Goal: Task Accomplishment & Management: Manage account settings

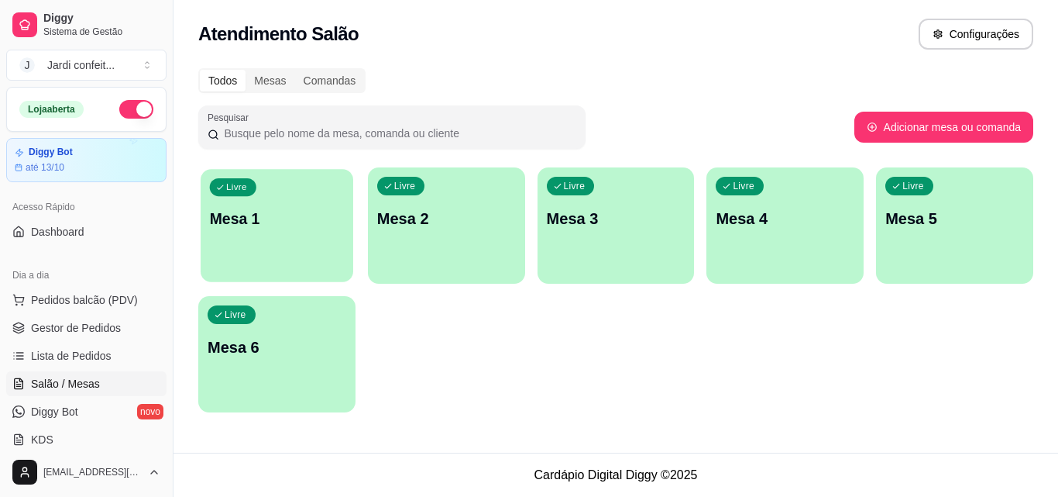
click at [306, 218] on p "Mesa 1" at bounding box center [277, 218] width 134 height 21
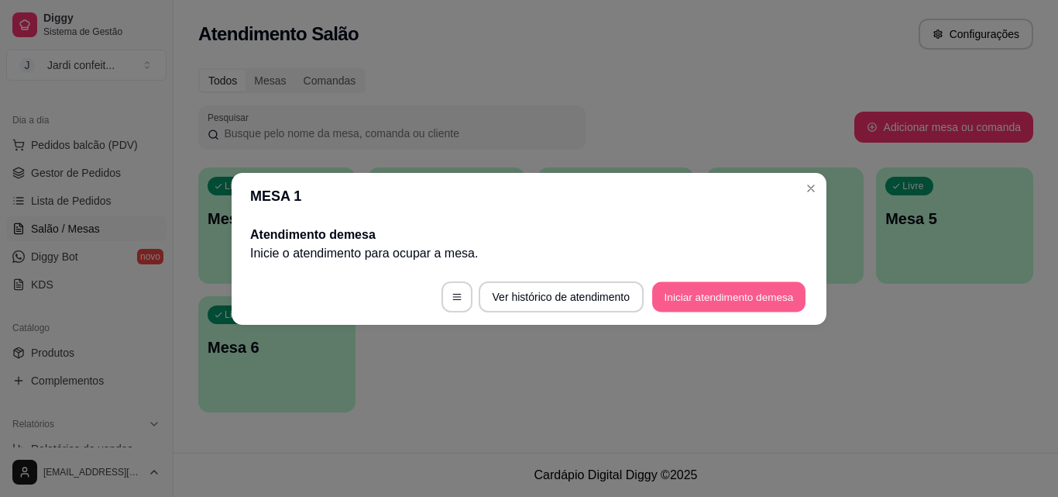
click at [662, 293] on button "Iniciar atendimento de mesa" at bounding box center [728, 296] width 153 height 30
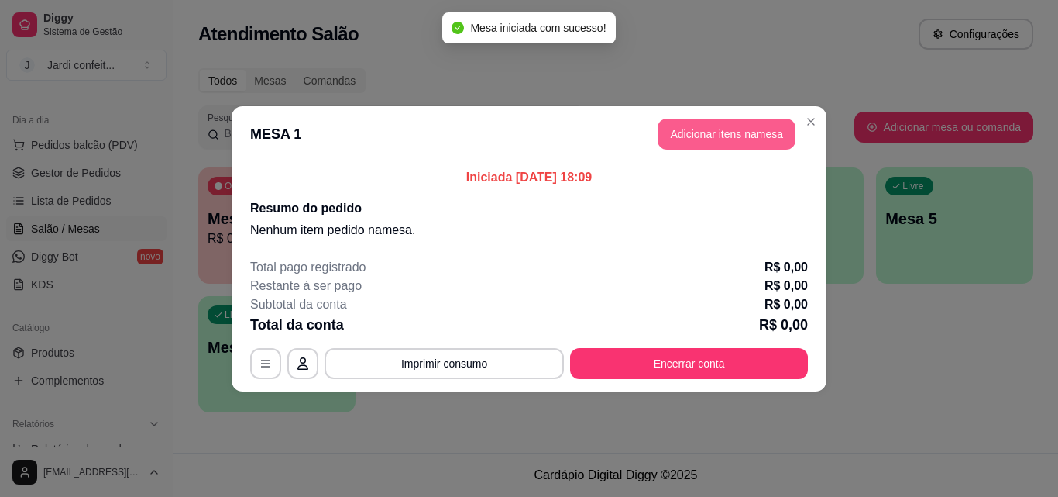
click at [671, 139] on button "Adicionar itens na mesa" at bounding box center [727, 134] width 138 height 31
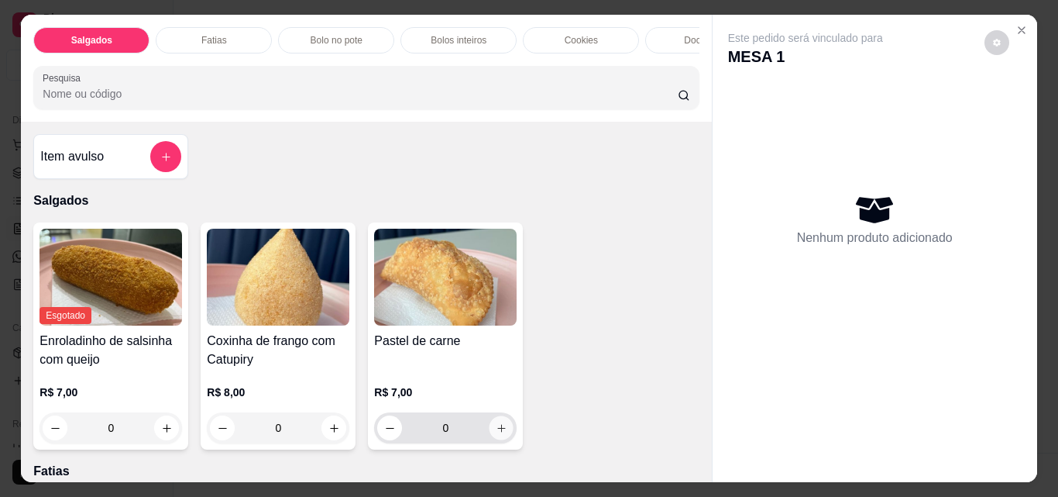
click at [503, 429] on button "increase-product-quantity" at bounding box center [502, 428] width 24 height 24
type input "1"
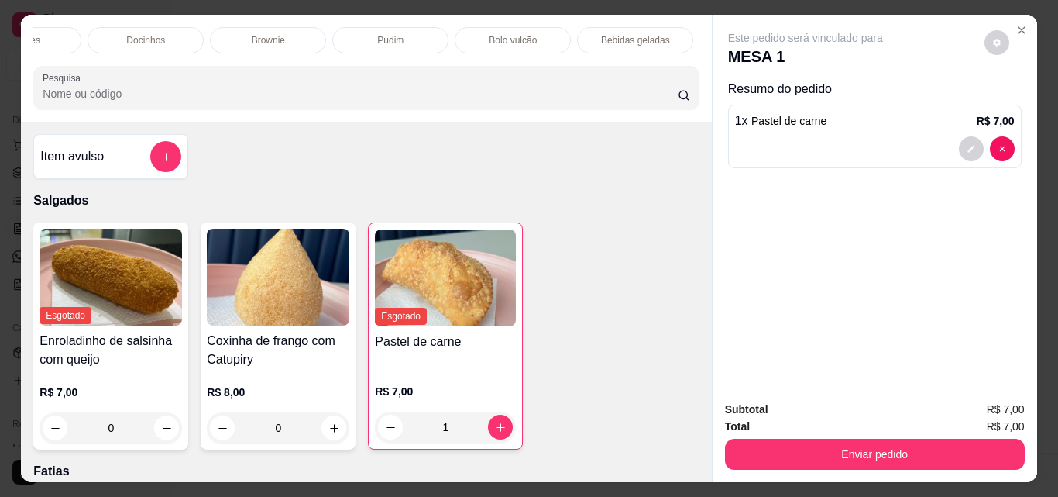
scroll to position [0, 589]
click at [583, 43] on div "Bebidas geladas" at bounding box center [604, 40] width 116 height 26
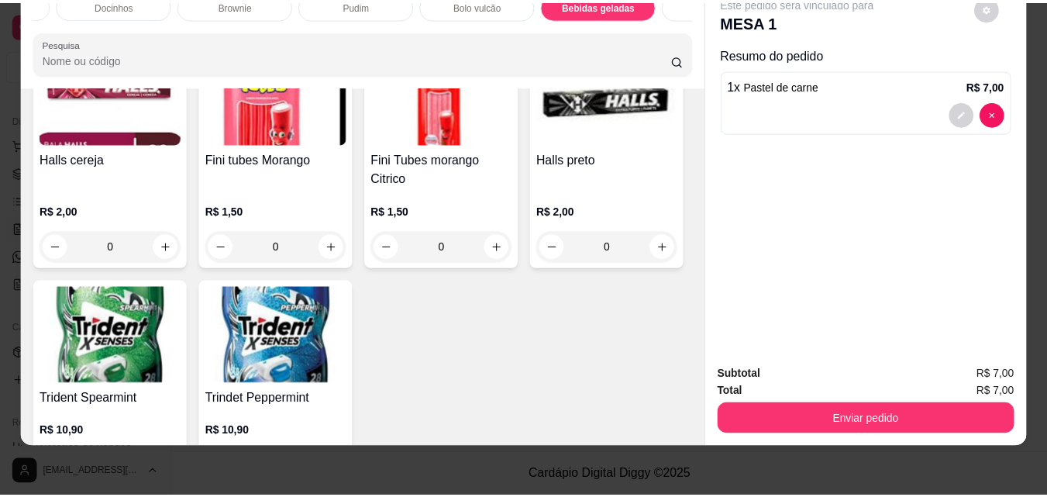
scroll to position [3948, 0]
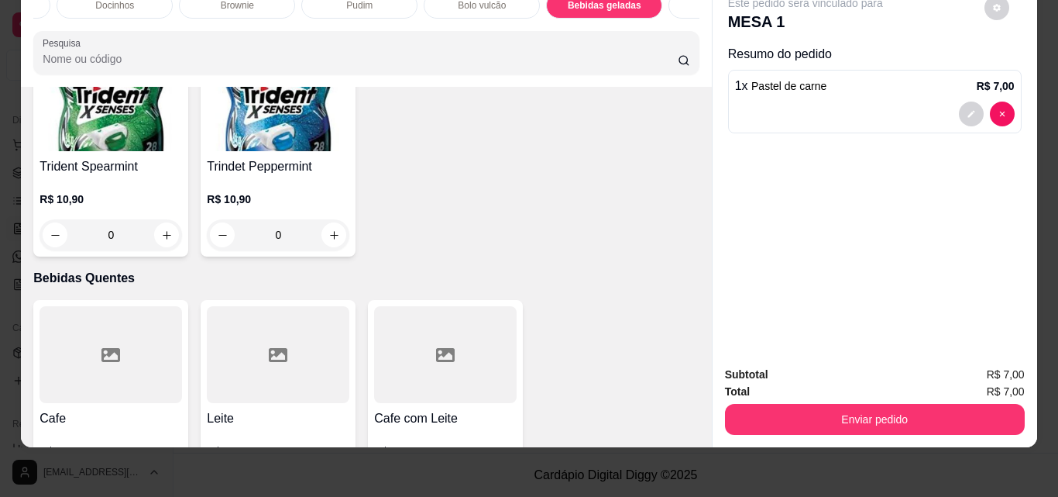
type input "1"
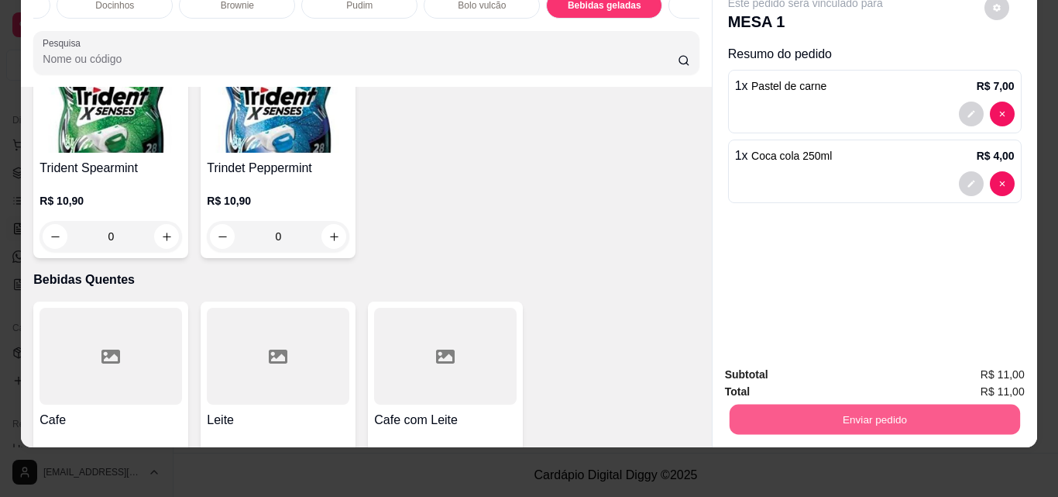
click at [786, 415] on button "Enviar pedido" at bounding box center [874, 419] width 291 height 30
click at [797, 370] on button "Não registrar e enviar pedido" at bounding box center [823, 369] width 161 height 29
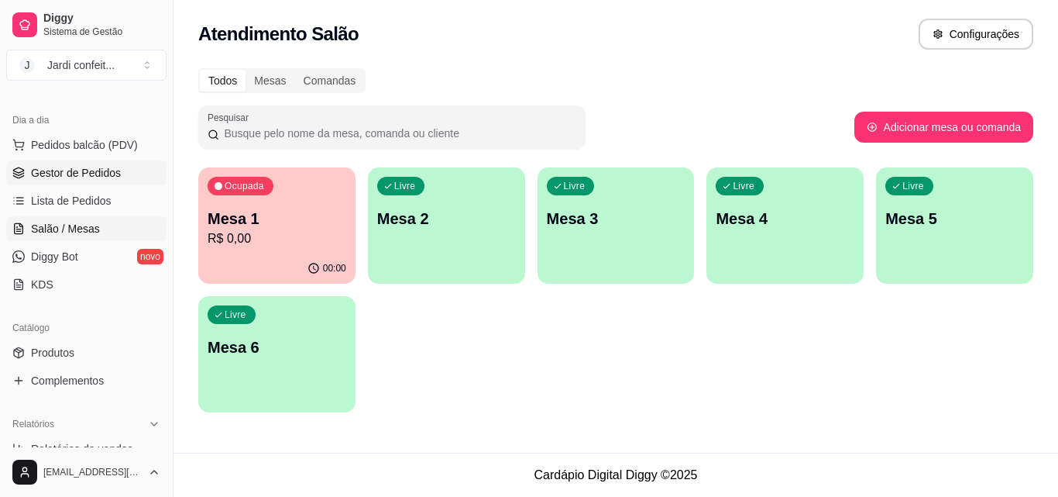
click at [76, 182] on link "Gestor de Pedidos" at bounding box center [86, 172] width 160 height 25
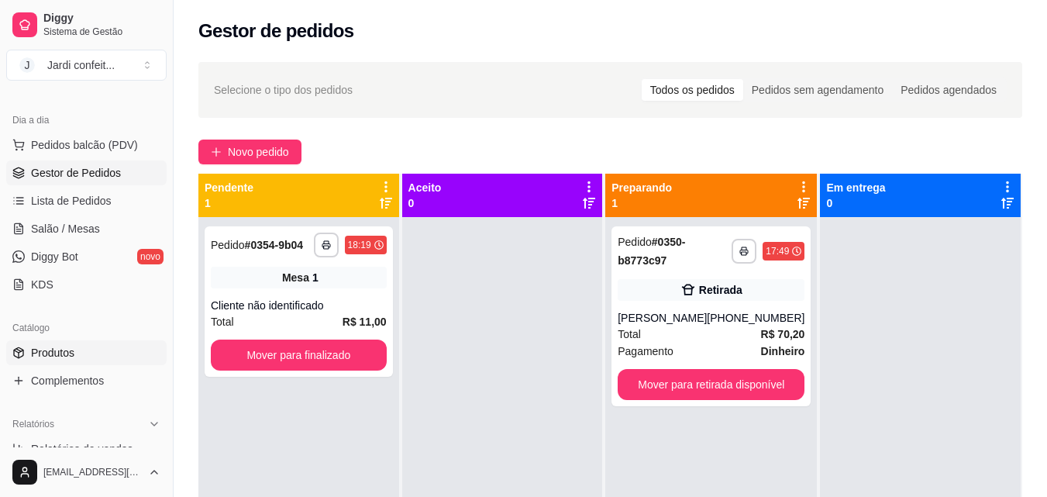
click at [63, 352] on span "Produtos" at bounding box center [52, 352] width 43 height 15
click at [106, 351] on link "Produtos" at bounding box center [86, 352] width 160 height 25
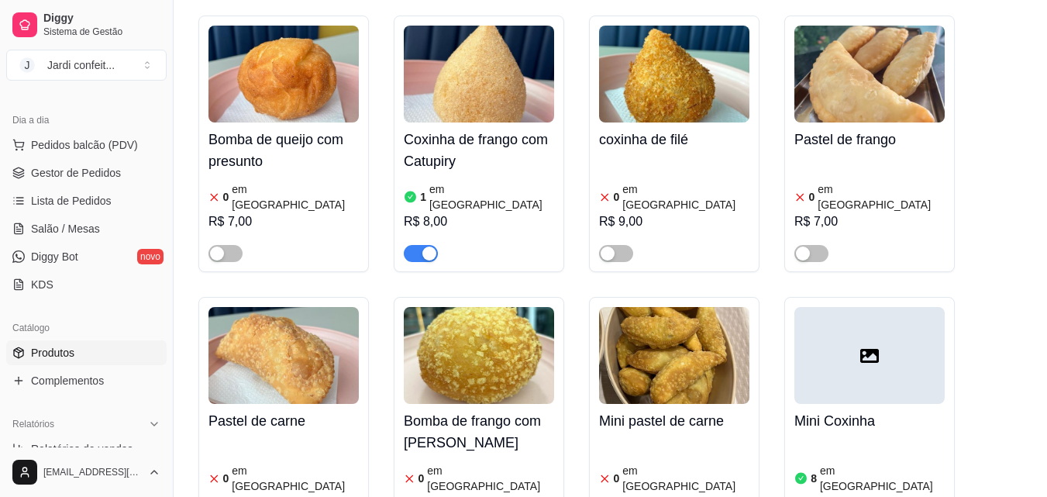
scroll to position [1175, 0]
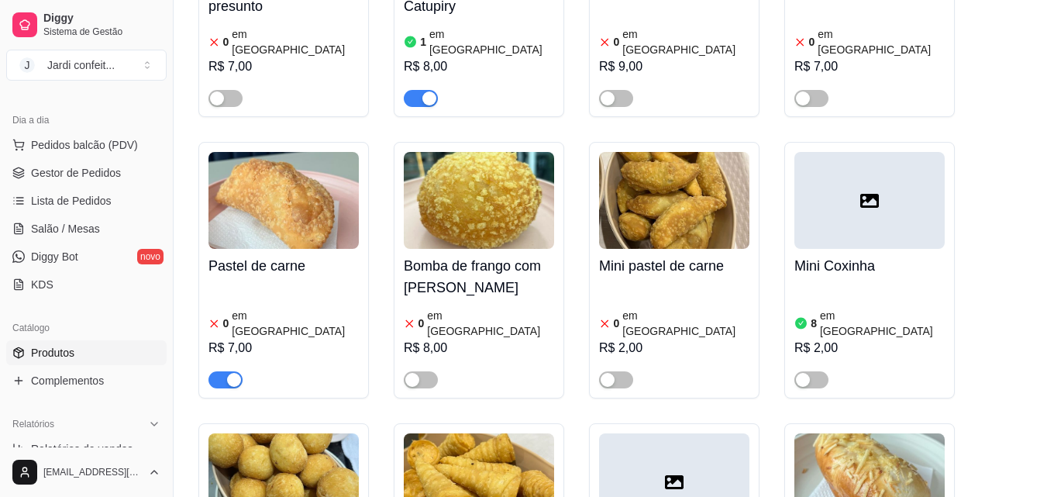
click at [212, 371] on span "button" at bounding box center [225, 379] width 34 height 17
click at [98, 182] on link "Gestor de Pedidos" at bounding box center [86, 172] width 160 height 25
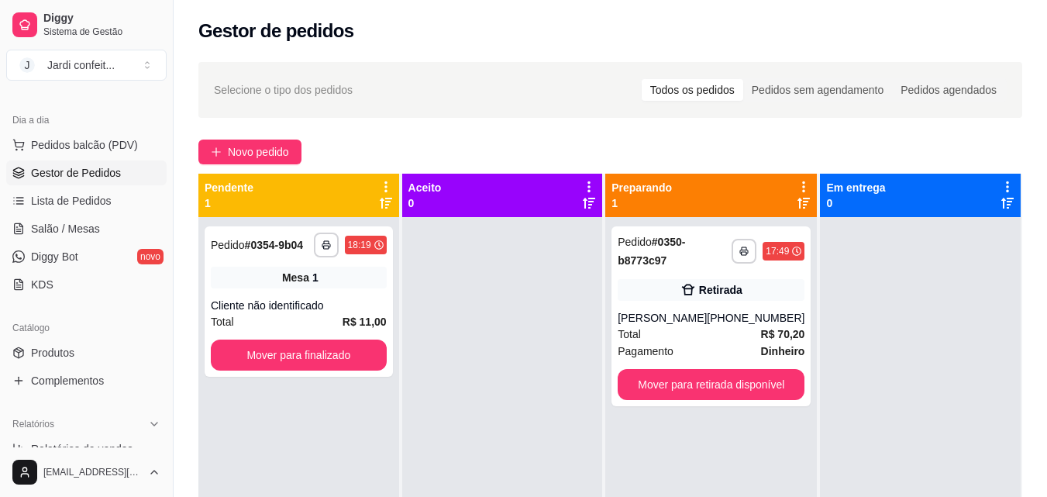
click at [97, 182] on link "Gestor de Pedidos" at bounding box center [86, 172] width 160 height 25
click at [184, 372] on div "**********" at bounding box center [610, 371] width 873 height 636
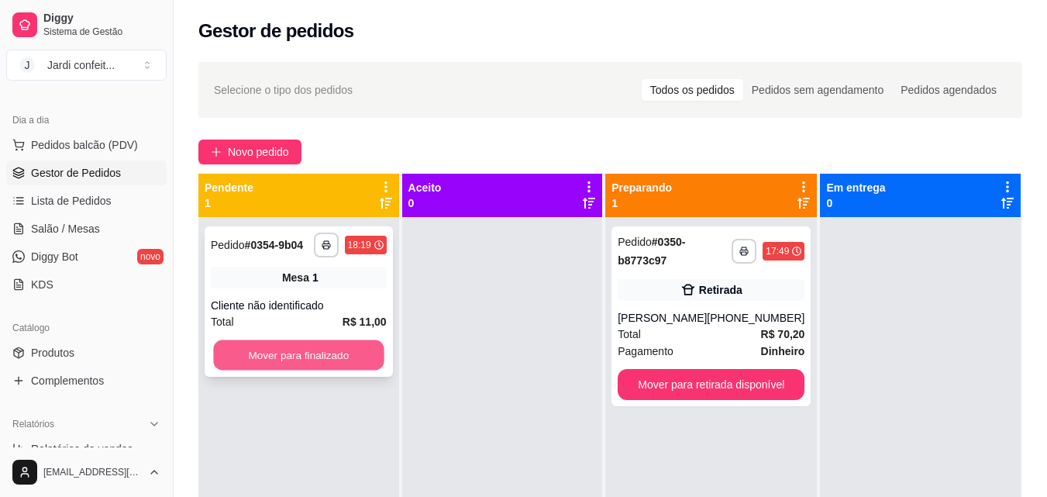
click at [328, 350] on button "Mover para finalizado" at bounding box center [298, 355] width 170 height 30
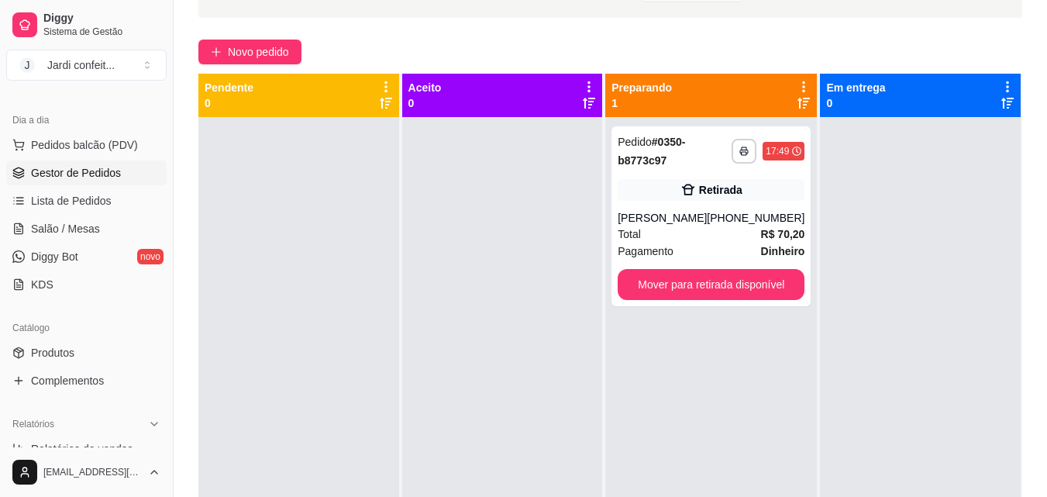
scroll to position [77, 0]
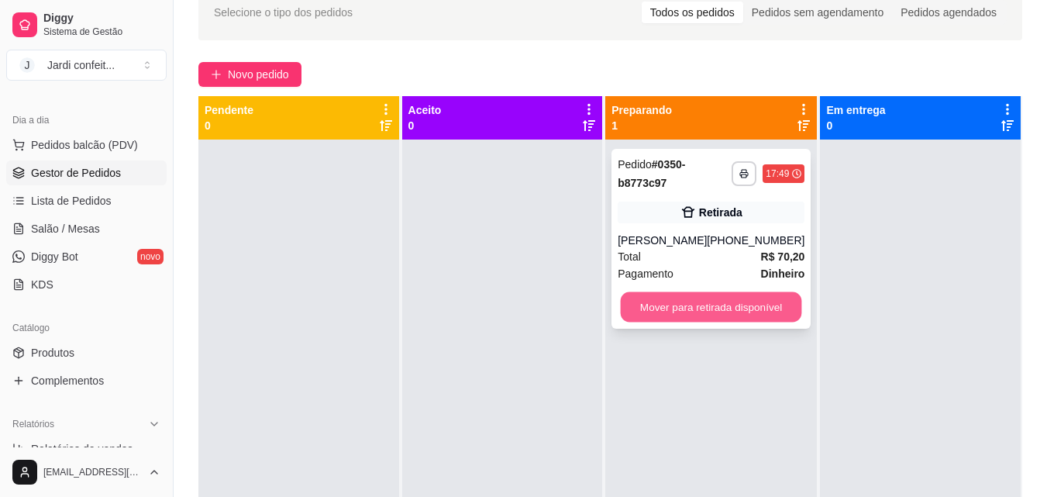
click at [721, 318] on button "Mover para retirada disponível" at bounding box center [711, 307] width 181 height 30
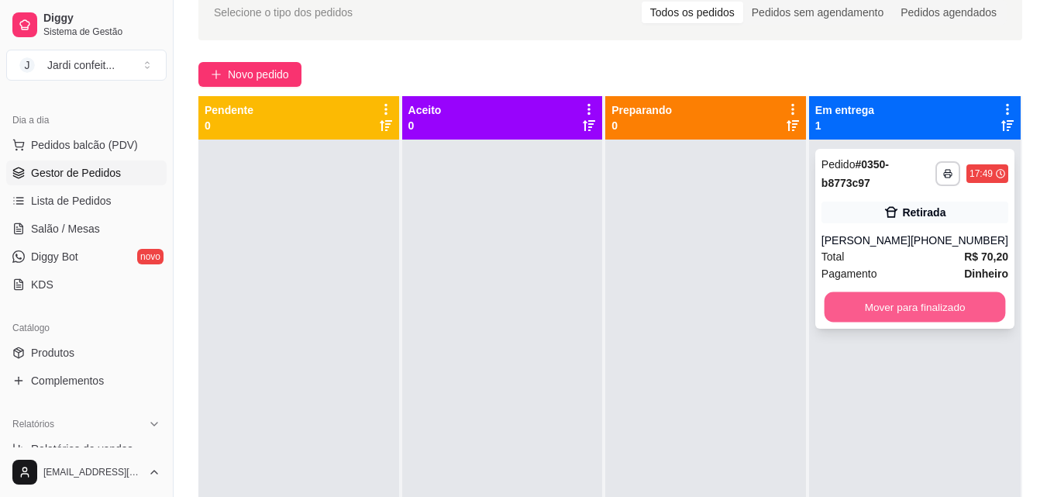
click at [842, 313] on button "Mover para finalizado" at bounding box center [914, 307] width 181 height 30
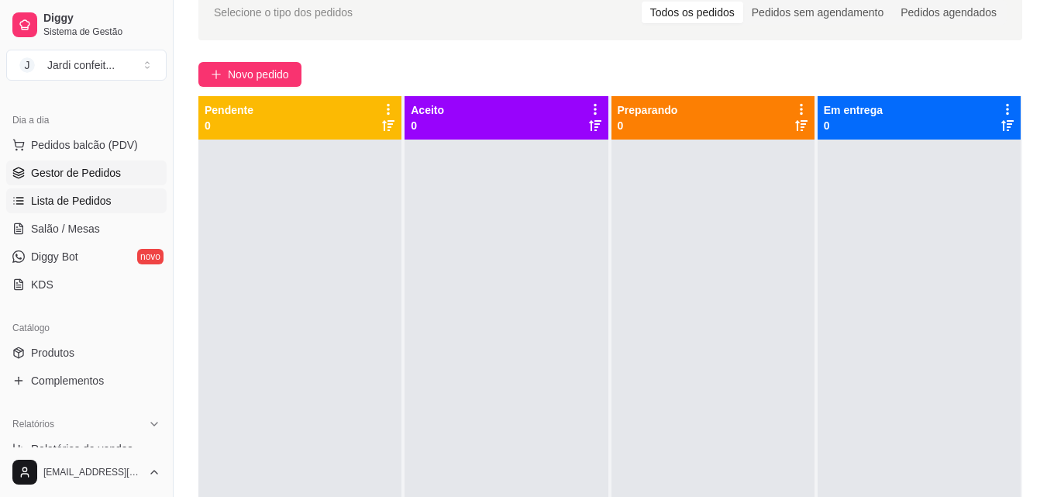
click at [84, 206] on span "Lista de Pedidos" at bounding box center [71, 200] width 81 height 15
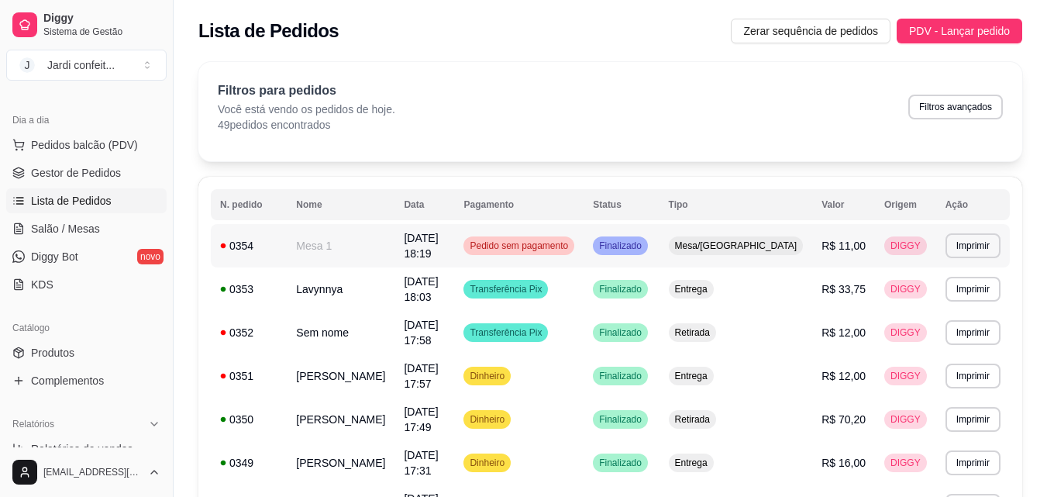
click at [845, 253] on td "R$ 11,00" at bounding box center [843, 245] width 63 height 43
click at [865, 252] on span "R$ 11,00" at bounding box center [843, 245] width 44 height 12
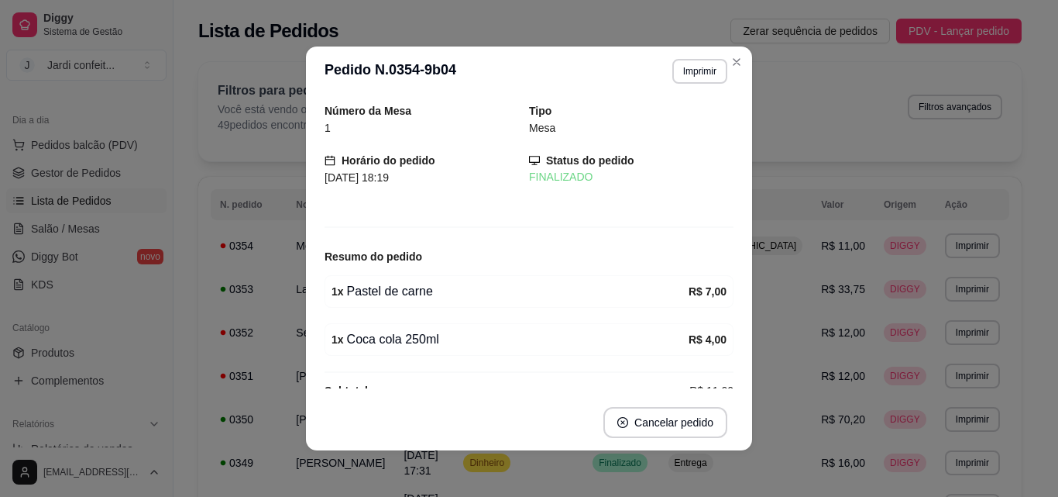
scroll to position [28, 0]
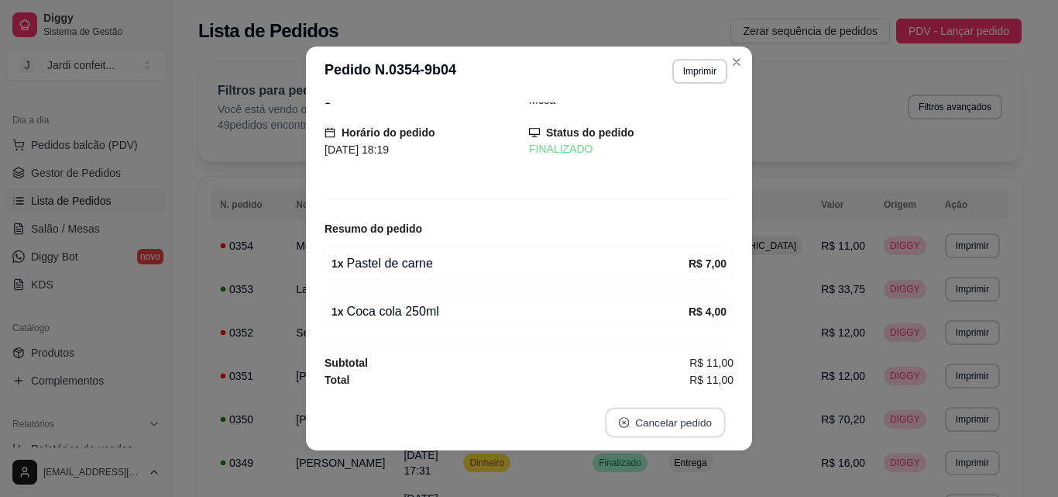
click at [655, 425] on button "Cancelar pedido" at bounding box center [665, 423] width 120 height 30
click at [691, 88] on header "**********" at bounding box center [529, 71] width 446 height 50
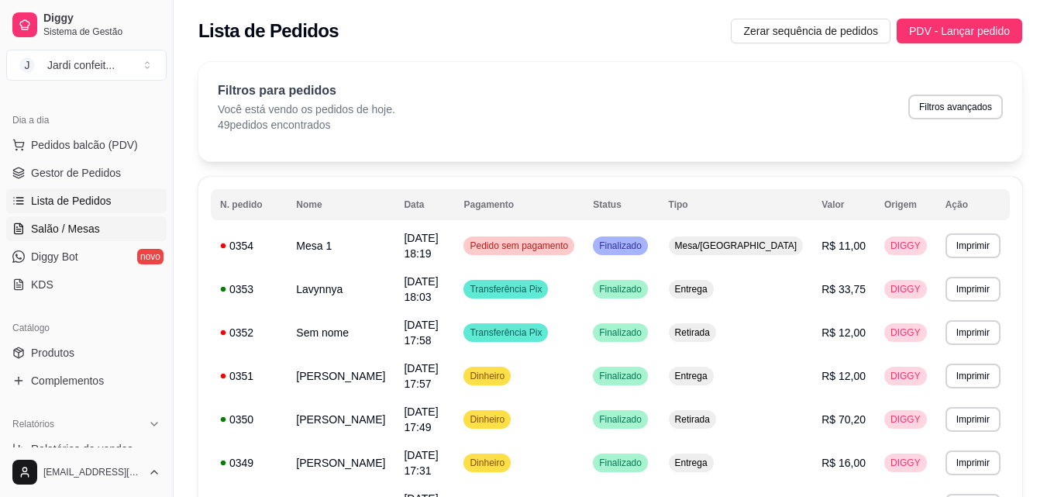
click at [28, 219] on link "Salão / Mesas" at bounding box center [86, 228] width 160 height 25
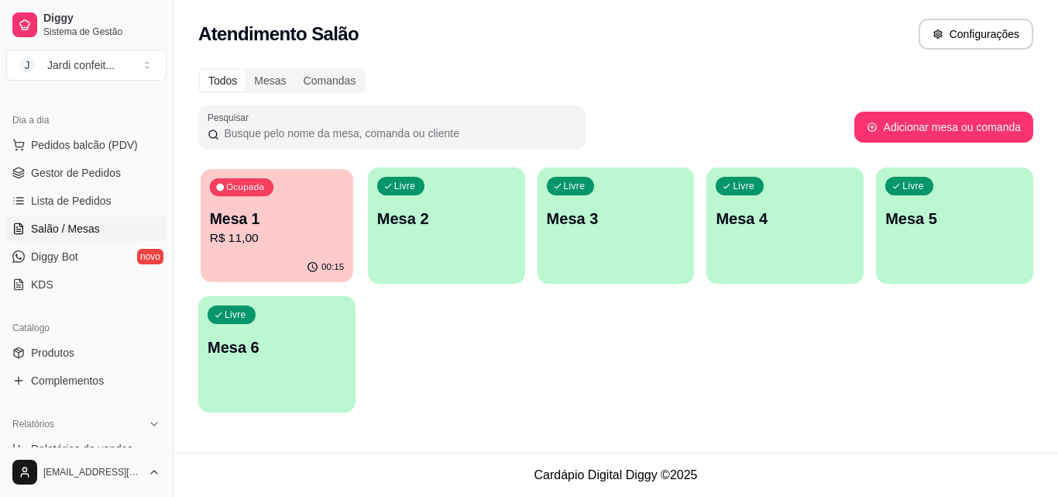
click at [239, 275] on div "00:15" at bounding box center [277, 267] width 153 height 29
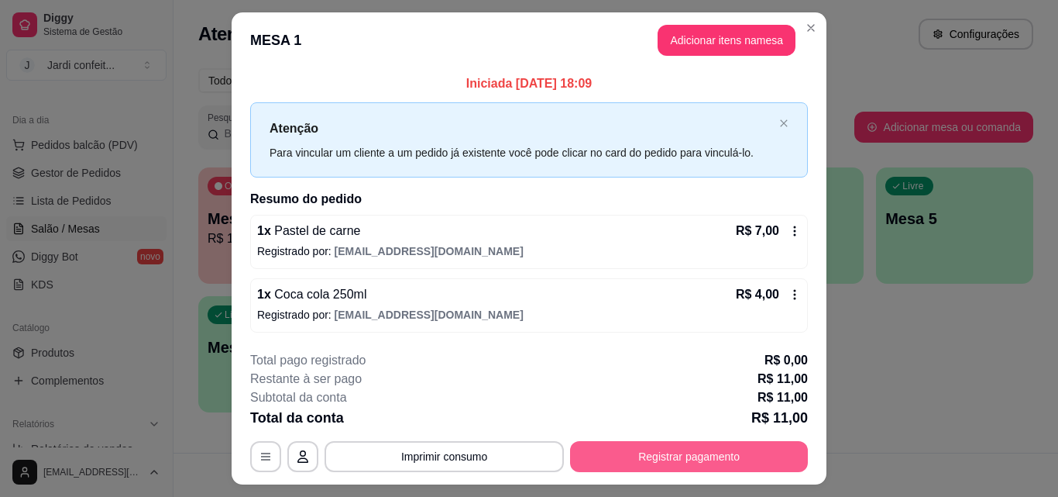
click at [685, 463] on button "Registrar pagamento" at bounding box center [689, 456] width 238 height 31
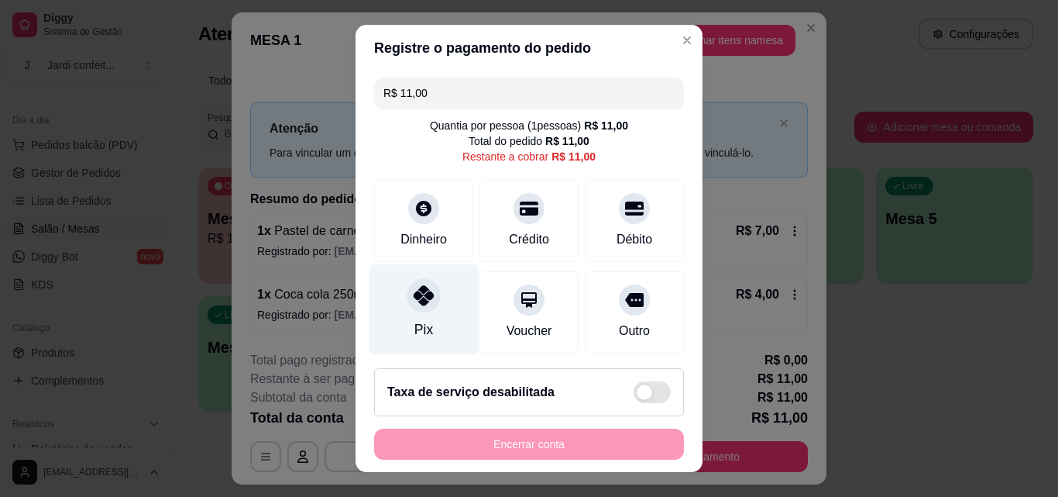
click at [407, 305] on div at bounding box center [424, 295] width 34 height 34
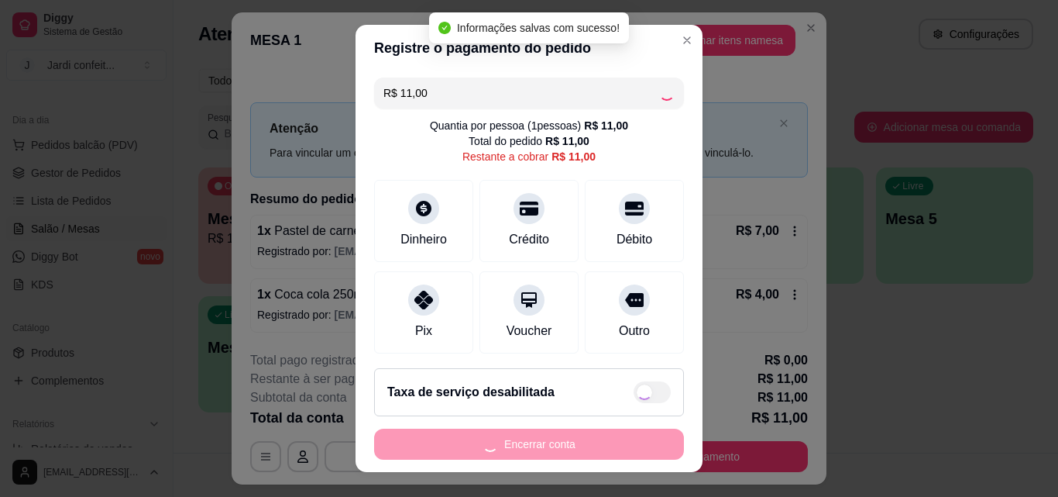
type input "R$ 0,00"
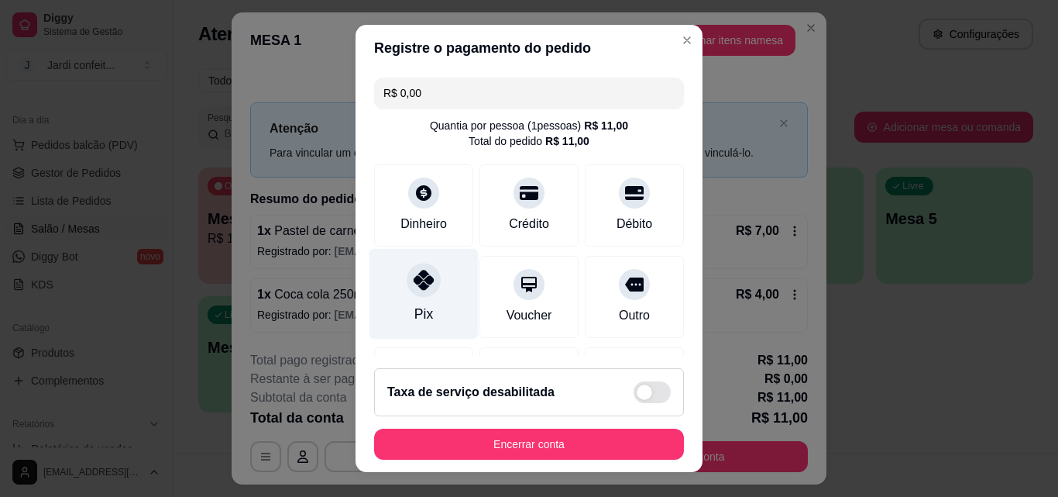
click at [419, 322] on div "Pix" at bounding box center [424, 314] width 19 height 20
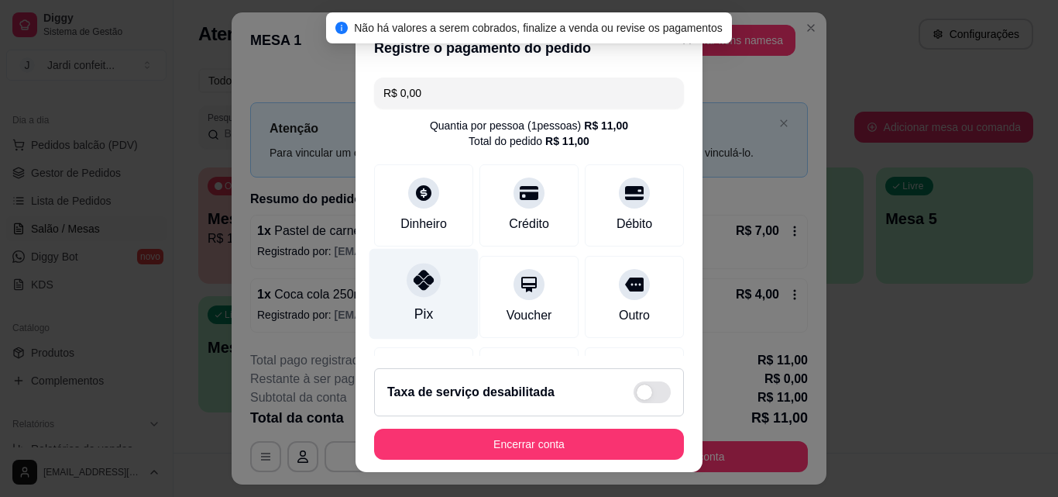
click at [418, 291] on div at bounding box center [424, 280] width 34 height 34
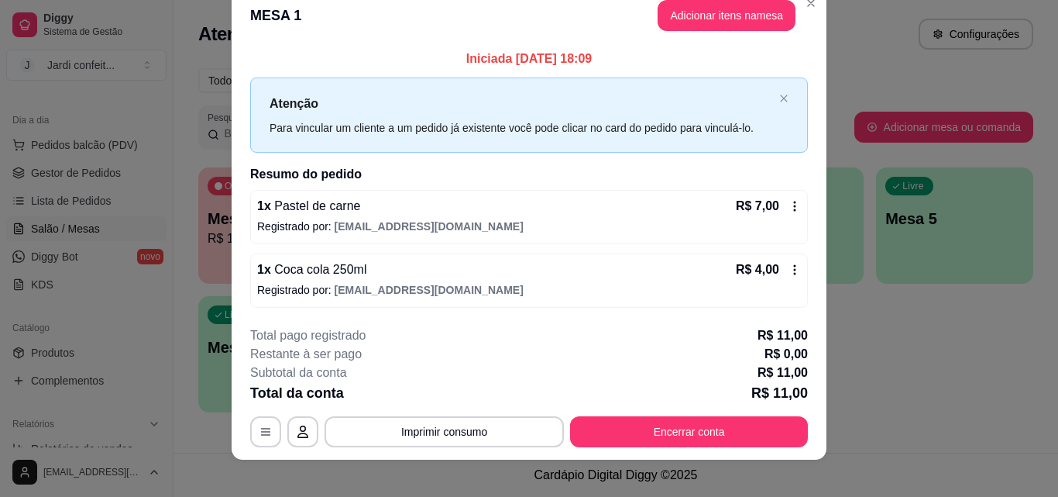
scroll to position [37, 0]
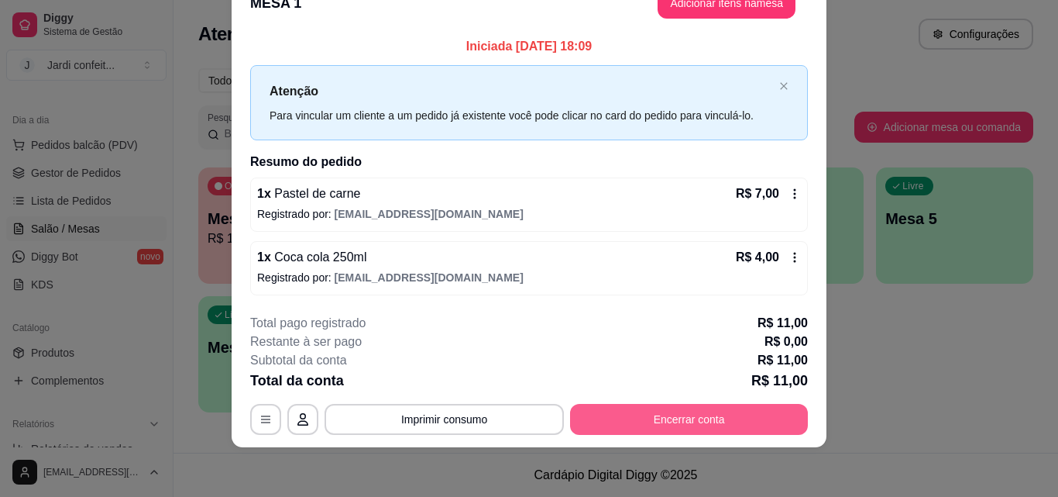
click at [685, 411] on button "Encerrar conta" at bounding box center [689, 419] width 238 height 31
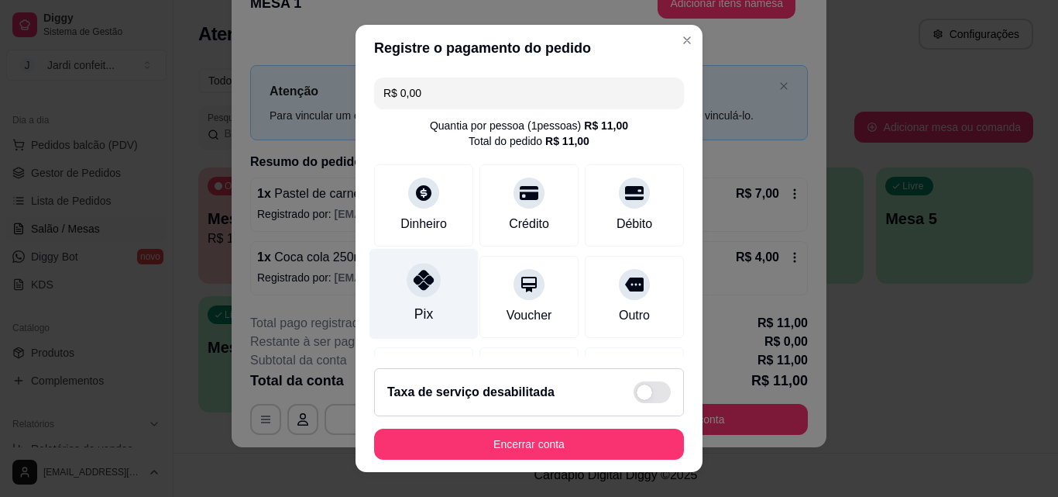
click at [387, 274] on div "Pix" at bounding box center [424, 294] width 109 height 91
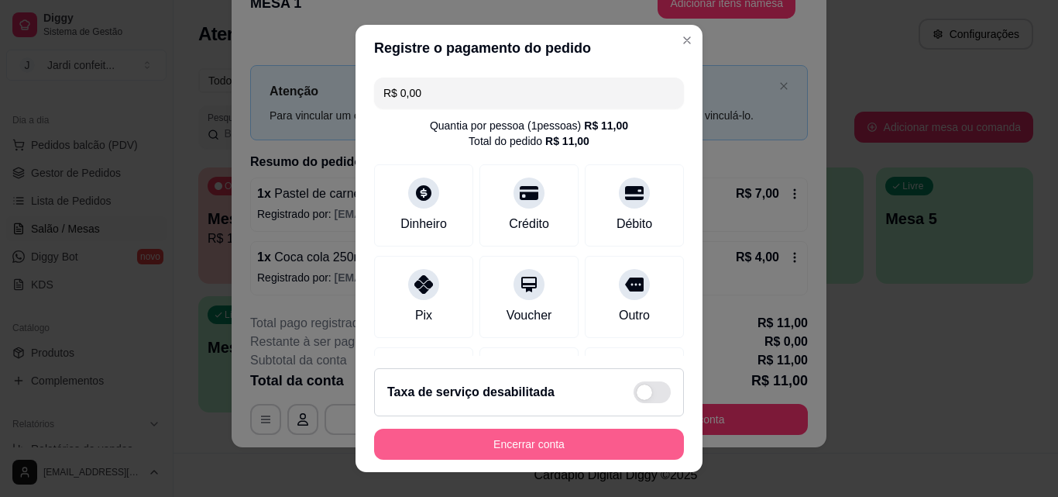
click at [477, 456] on button "Encerrar conta" at bounding box center [529, 443] width 310 height 31
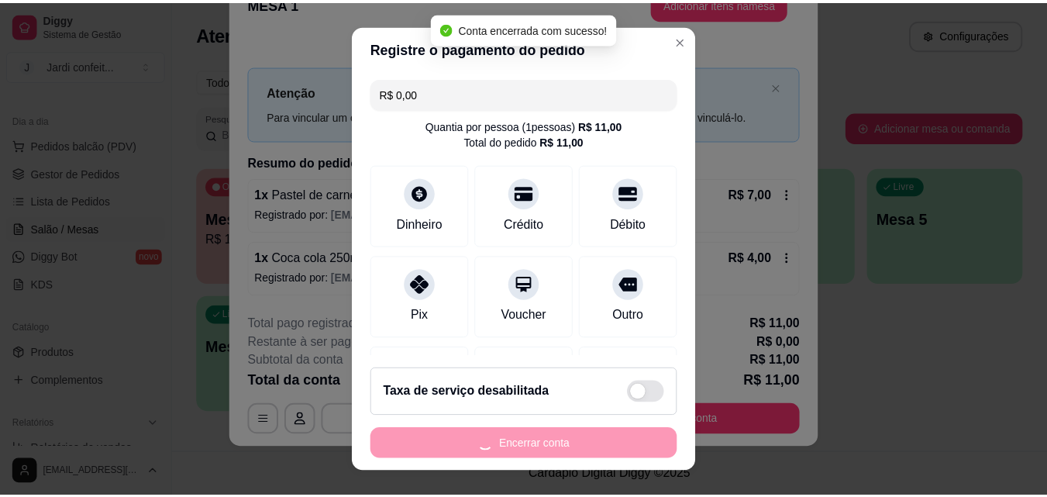
scroll to position [0, 0]
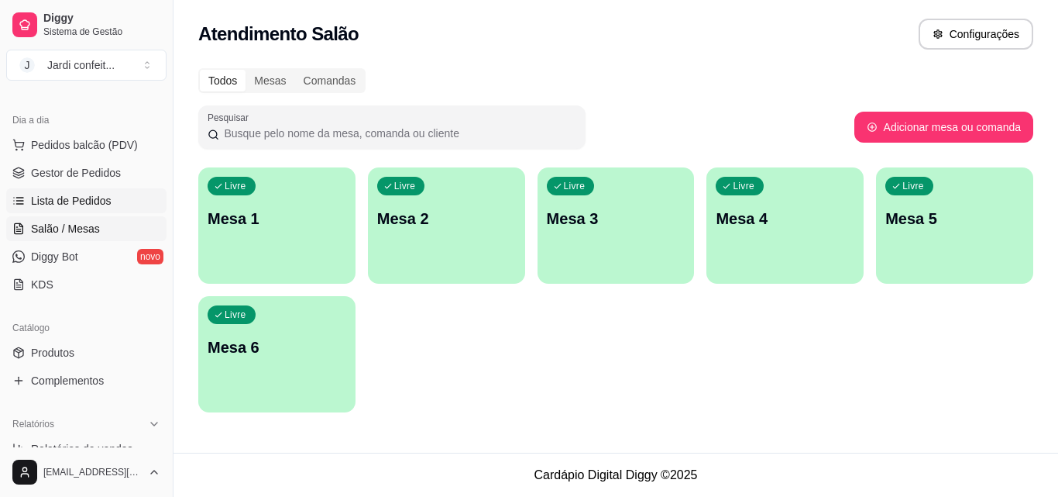
click at [136, 199] on link "Lista de Pedidos" at bounding box center [86, 200] width 160 height 25
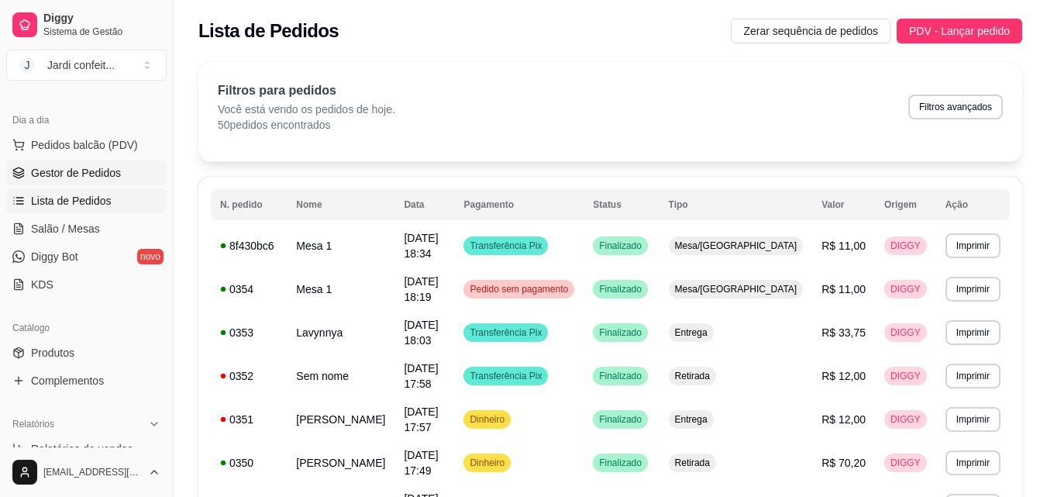
click at [108, 172] on span "Gestor de Pedidos" at bounding box center [76, 172] width 90 height 15
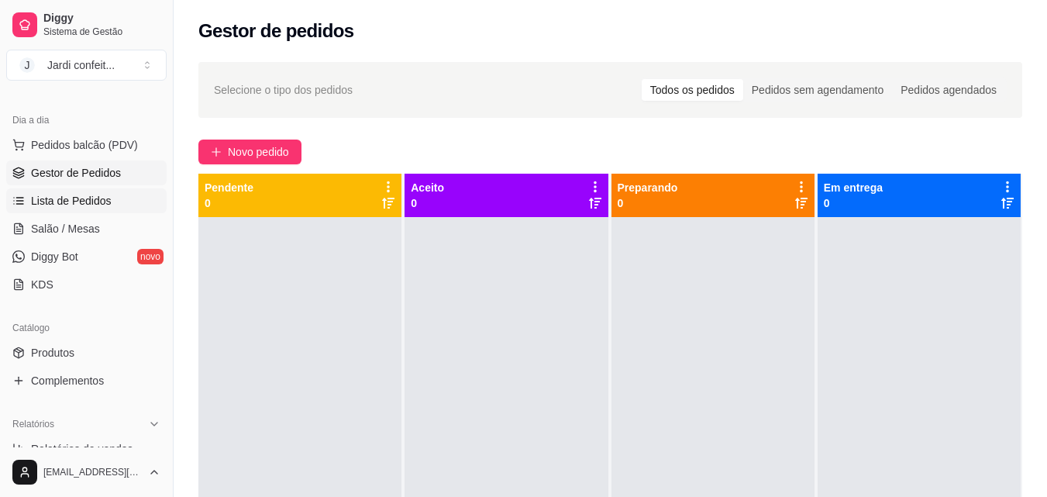
click at [92, 190] on link "Lista de Pedidos" at bounding box center [86, 200] width 160 height 25
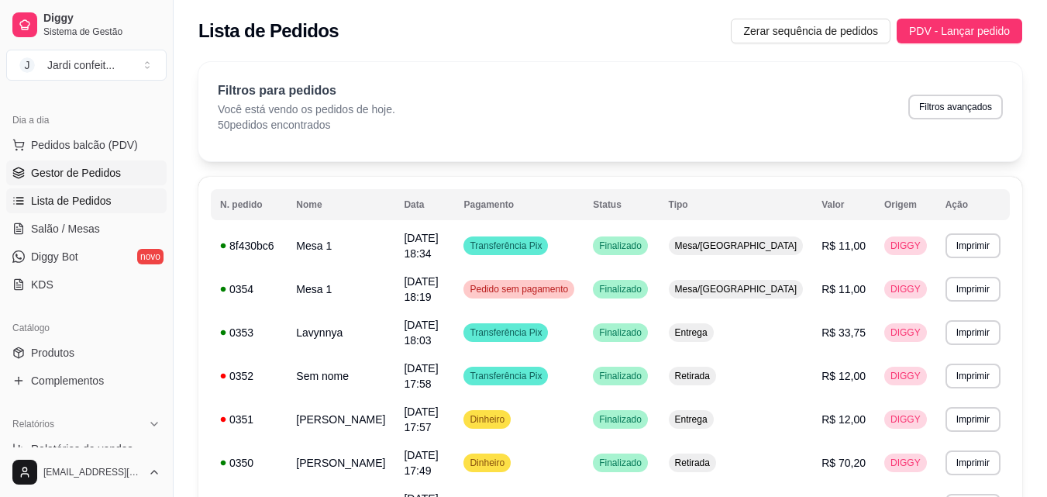
click at [92, 167] on span "Gestor de Pedidos" at bounding box center [76, 172] width 90 height 15
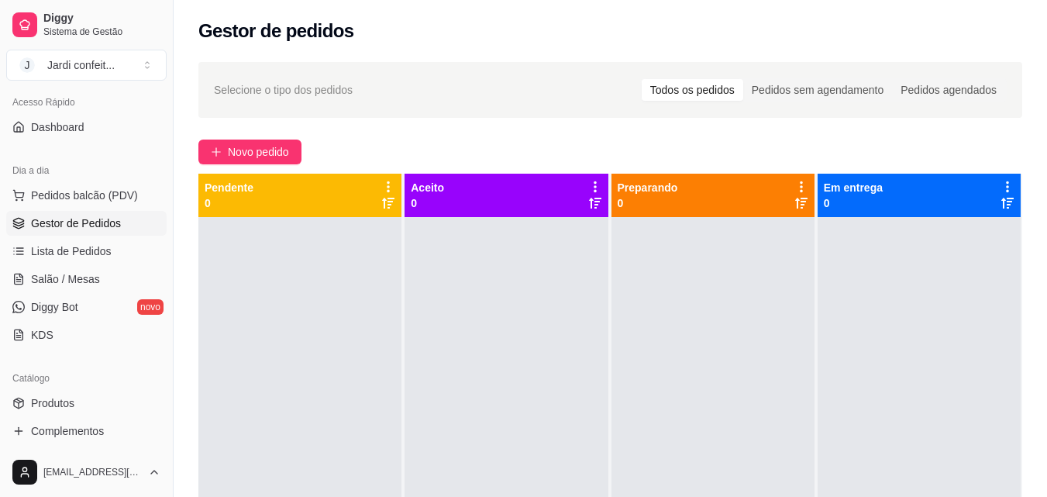
scroll to position [77, 0]
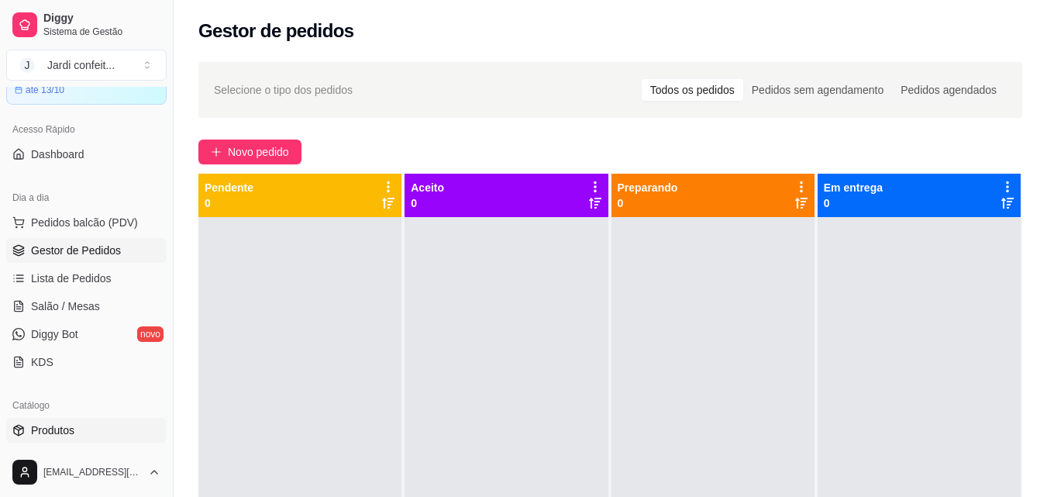
click at [40, 429] on span "Produtos" at bounding box center [52, 429] width 43 height 15
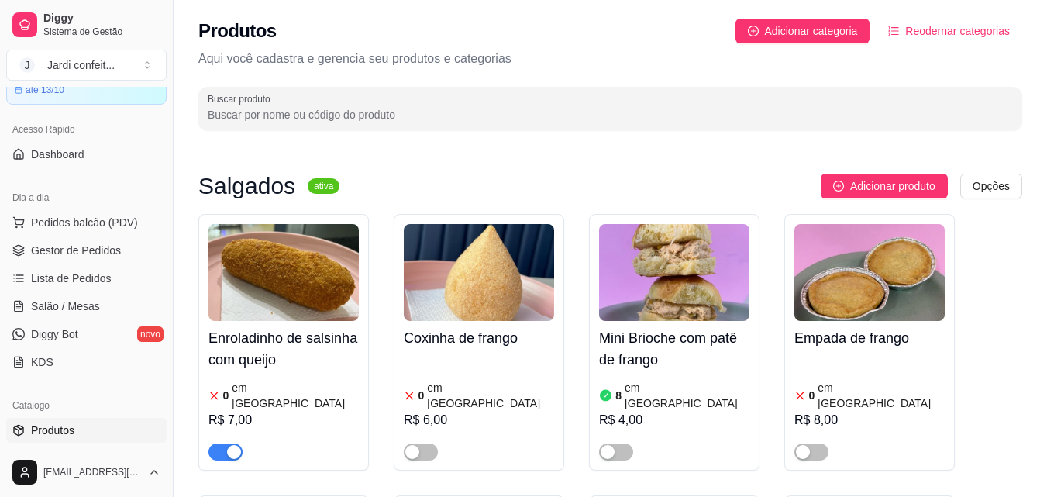
click at [68, 428] on span "Produtos" at bounding box center [52, 429] width 43 height 15
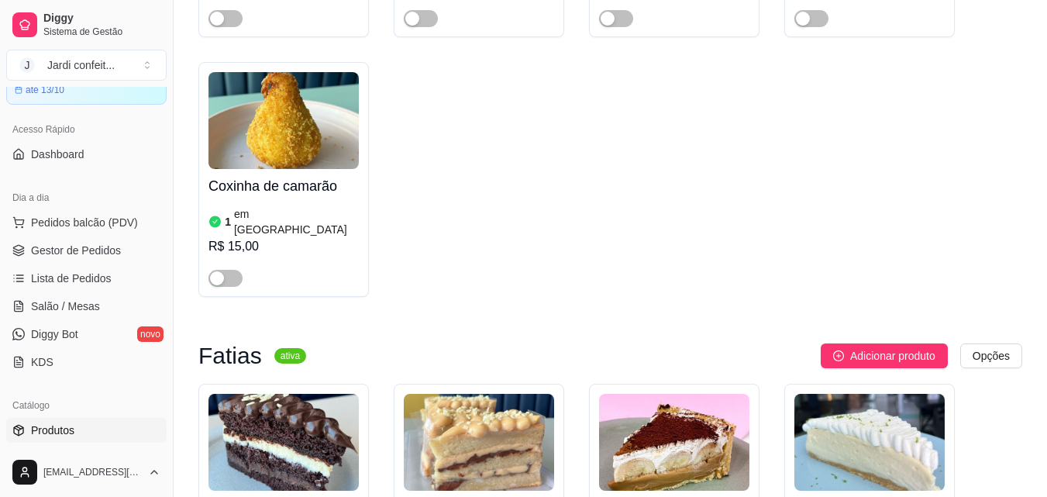
scroll to position [2944, 0]
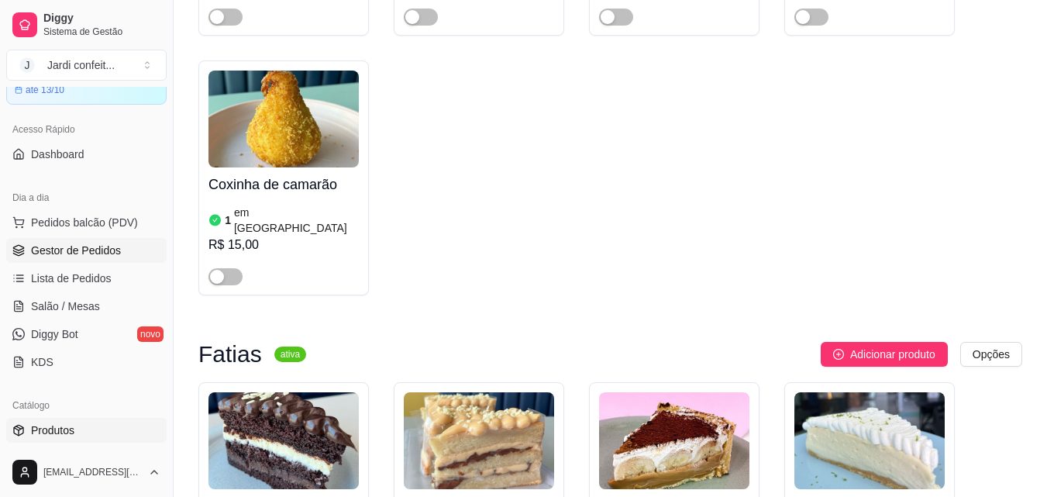
click at [80, 243] on span "Gestor de Pedidos" at bounding box center [76, 250] width 90 height 15
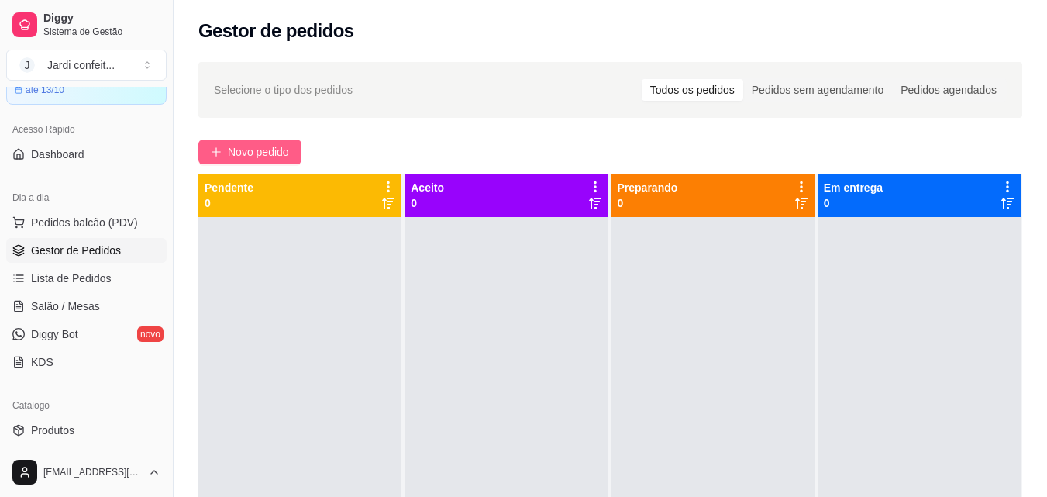
click at [254, 148] on span "Novo pedido" at bounding box center [258, 151] width 61 height 17
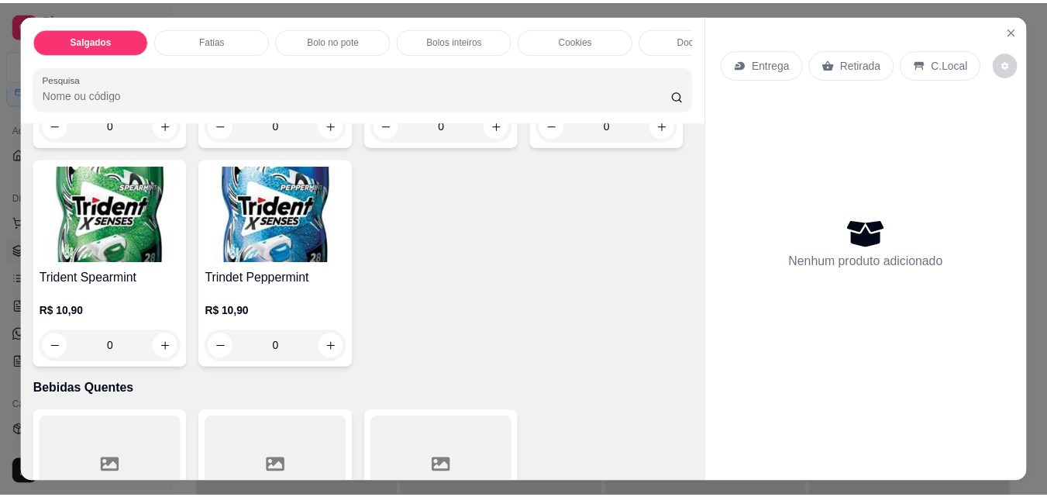
scroll to position [3874, 0]
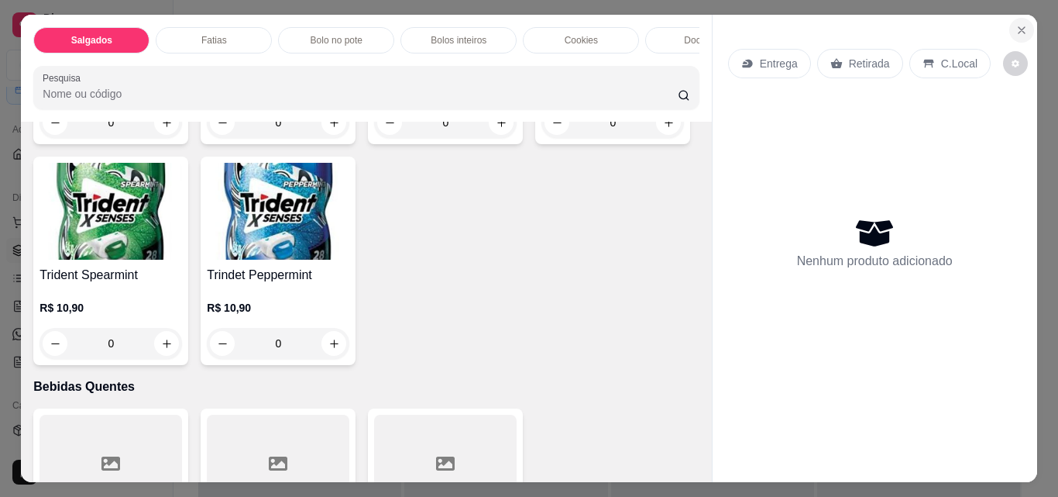
click at [1019, 28] on icon "Close" at bounding box center [1022, 30] width 6 height 6
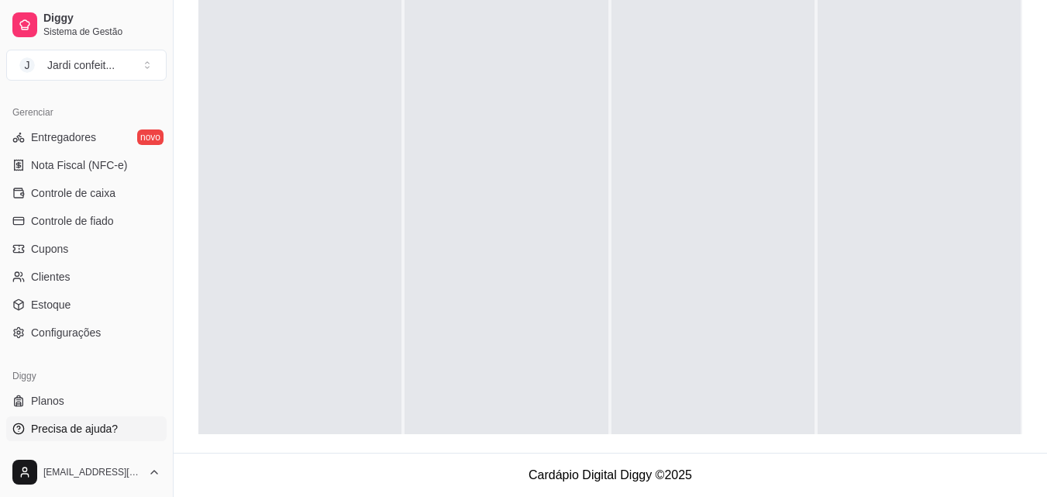
scroll to position [541, 0]
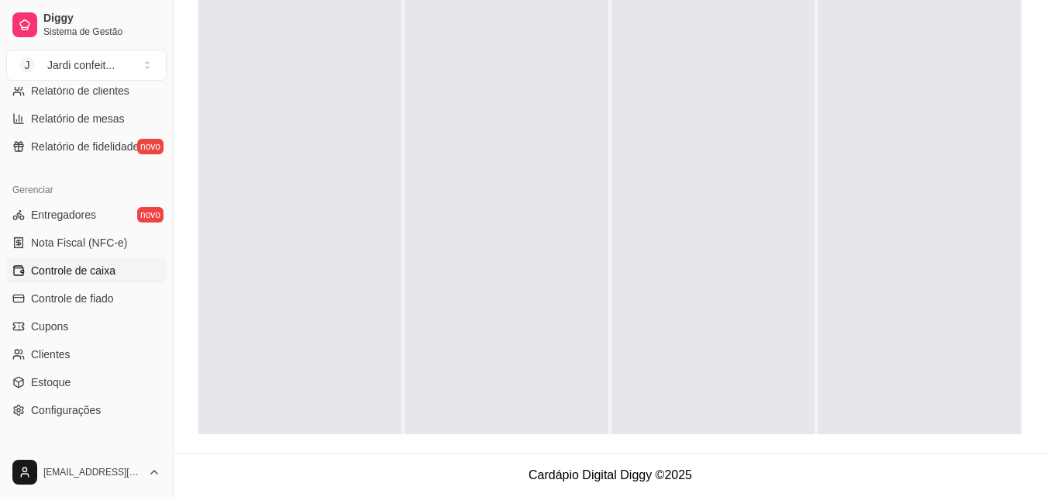
click at [68, 277] on span "Controle de caixa" at bounding box center [73, 270] width 84 height 15
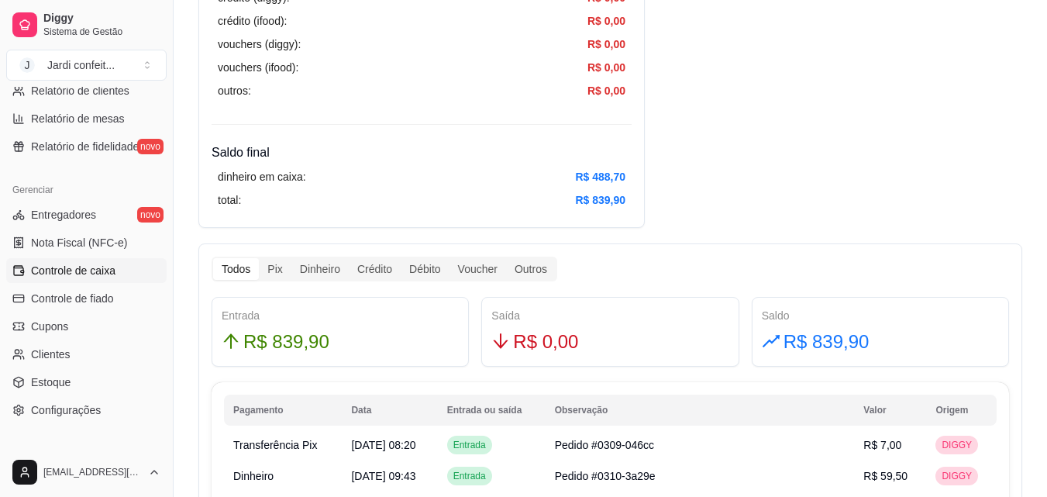
scroll to position [621, 0]
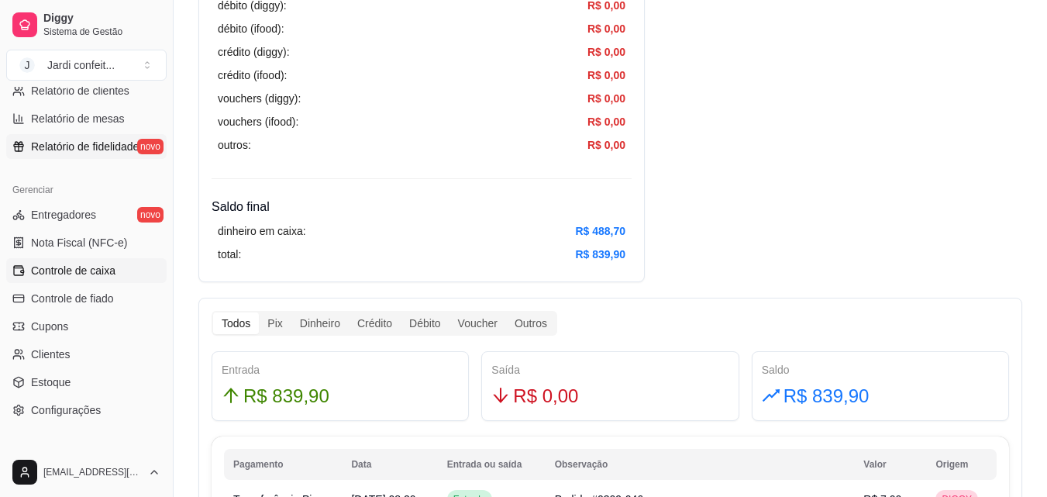
click at [100, 140] on span "Relatório de fidelidade" at bounding box center [85, 146] width 108 height 15
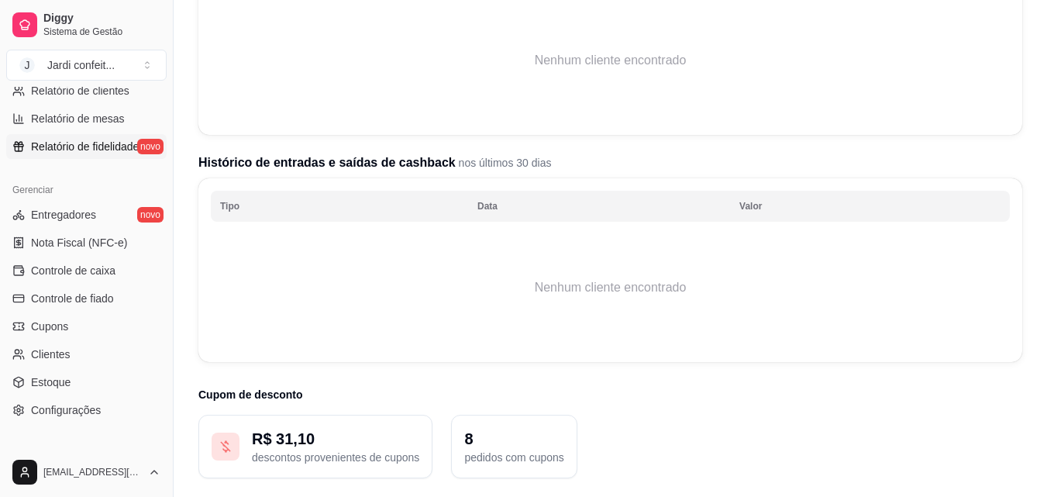
scroll to position [321, 0]
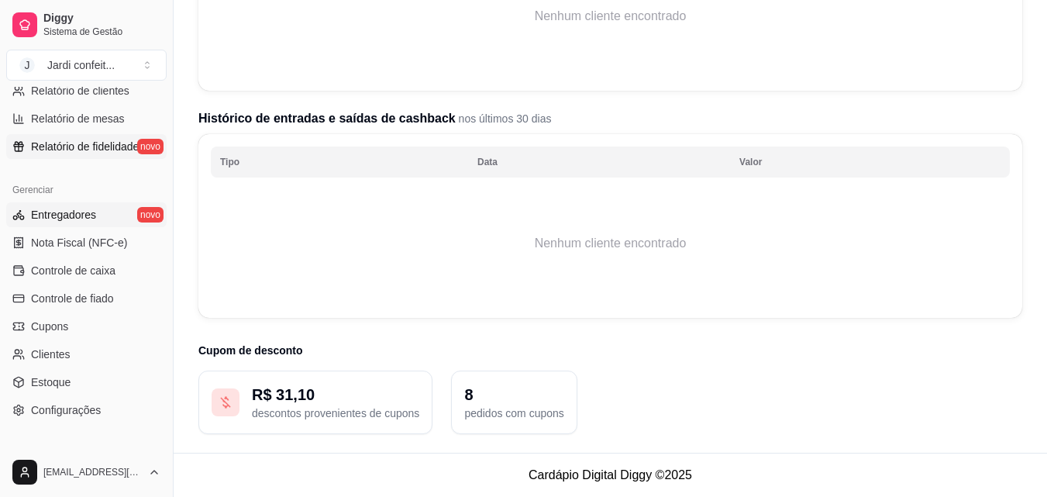
click at [53, 211] on span "Entregadores" at bounding box center [63, 214] width 65 height 15
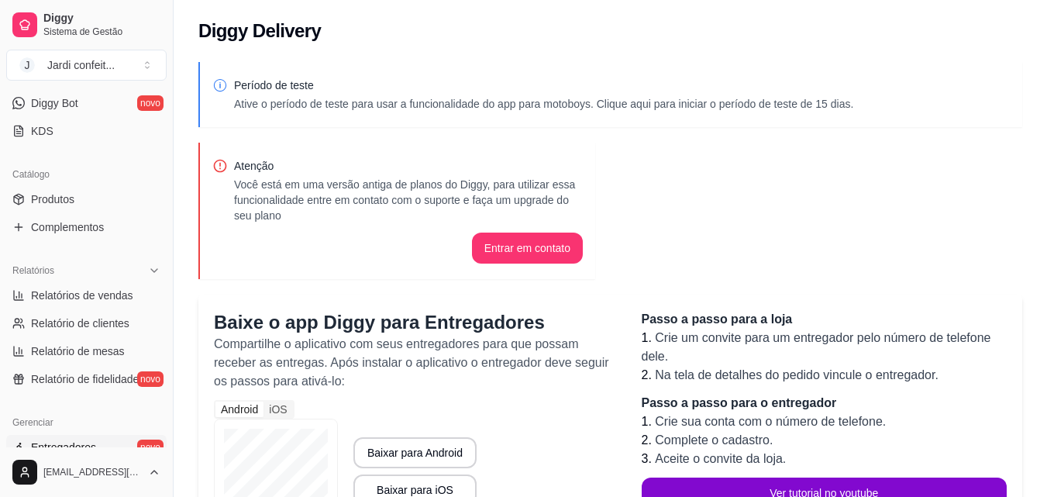
scroll to position [153, 0]
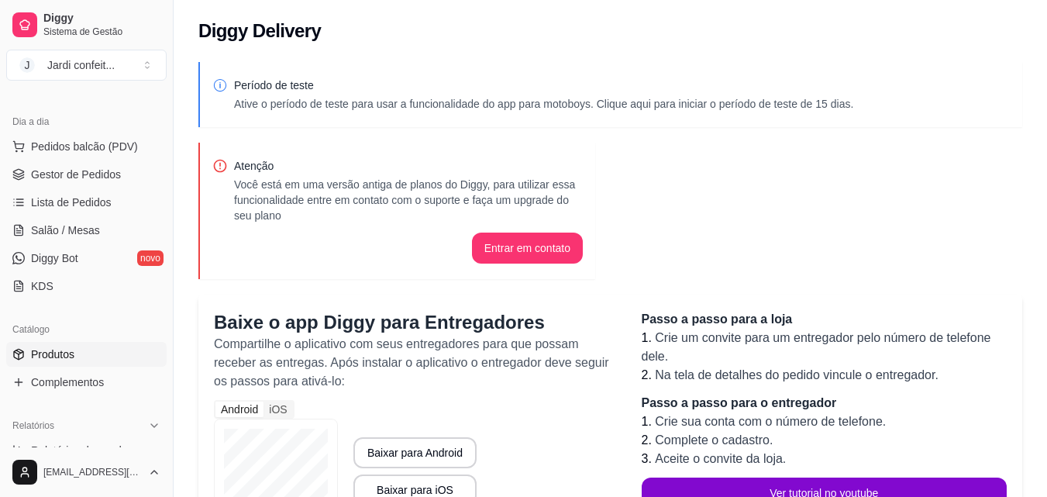
click at [46, 352] on span "Produtos" at bounding box center [52, 353] width 43 height 15
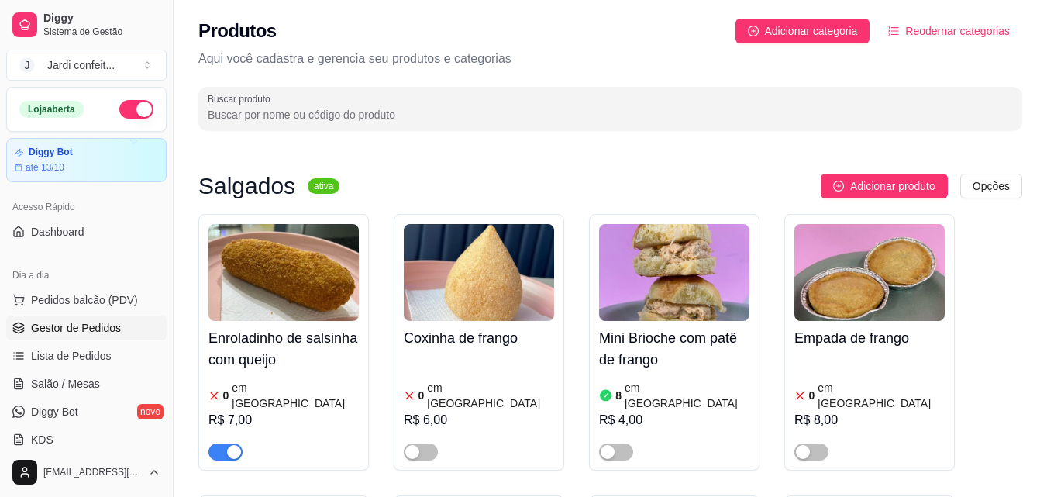
click at [95, 329] on span "Gestor de Pedidos" at bounding box center [76, 327] width 90 height 15
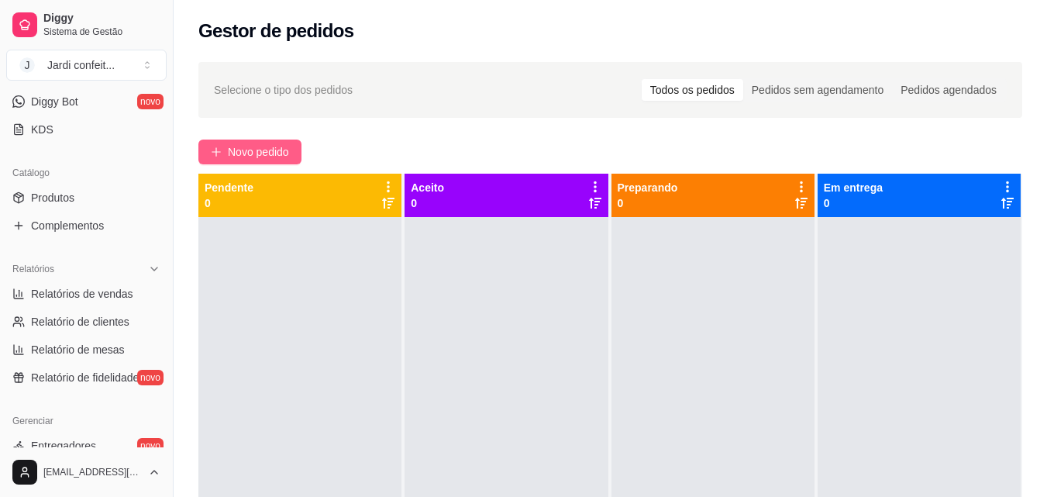
click at [259, 160] on button "Novo pedido" at bounding box center [249, 151] width 103 height 25
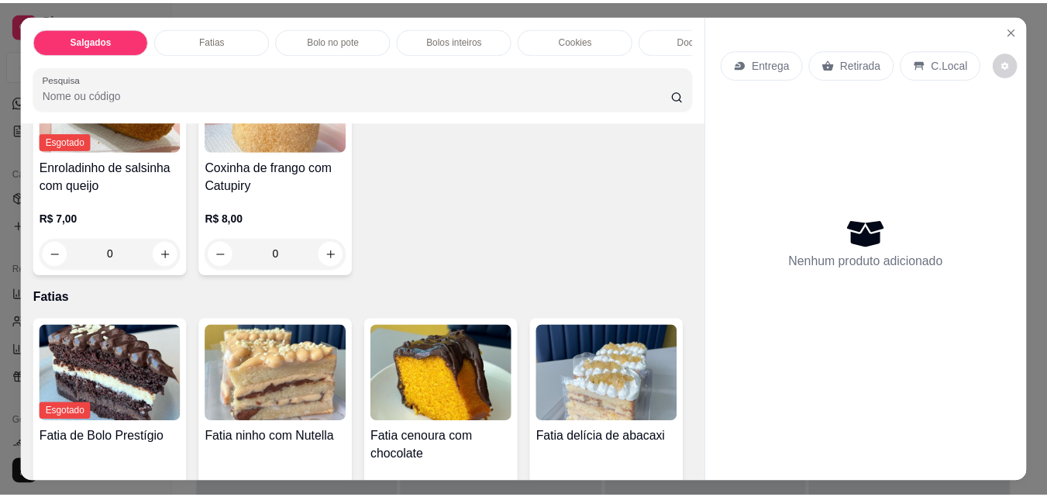
scroll to position [77, 0]
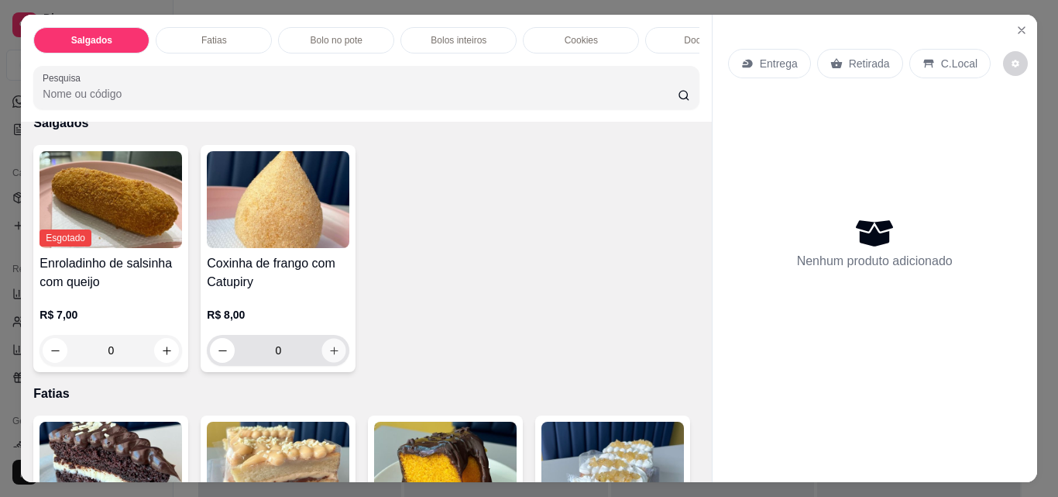
click at [329, 363] on button "increase-product-quantity" at bounding box center [334, 351] width 24 height 24
type input "1"
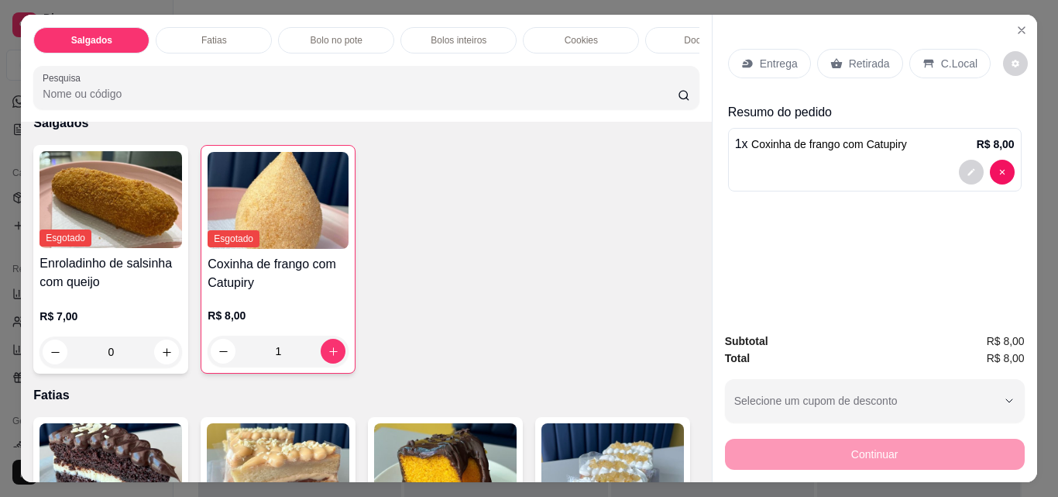
click at [850, 56] on p "Retirada" at bounding box center [869, 63] width 41 height 15
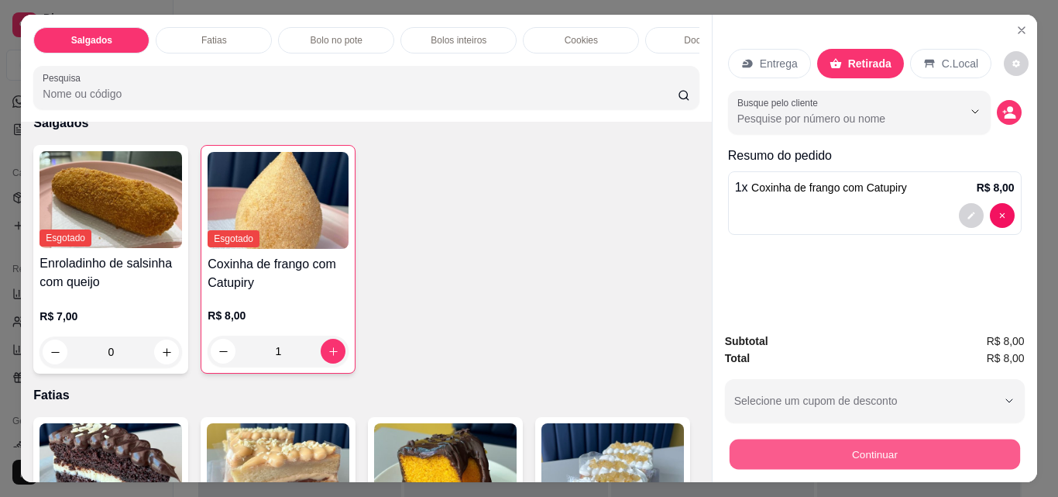
click at [806, 455] on button "Continuar" at bounding box center [874, 454] width 291 height 30
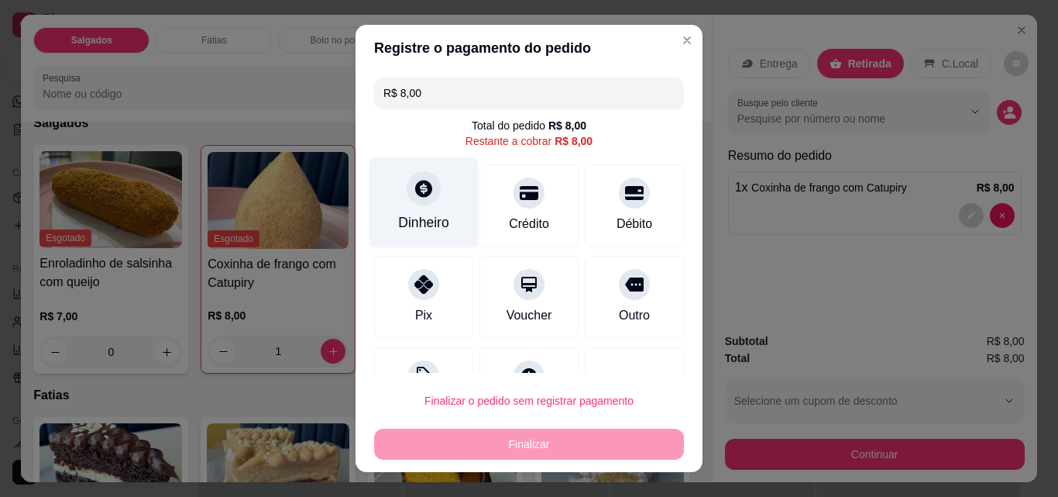
click at [394, 181] on div "Dinheiro" at bounding box center [424, 202] width 109 height 91
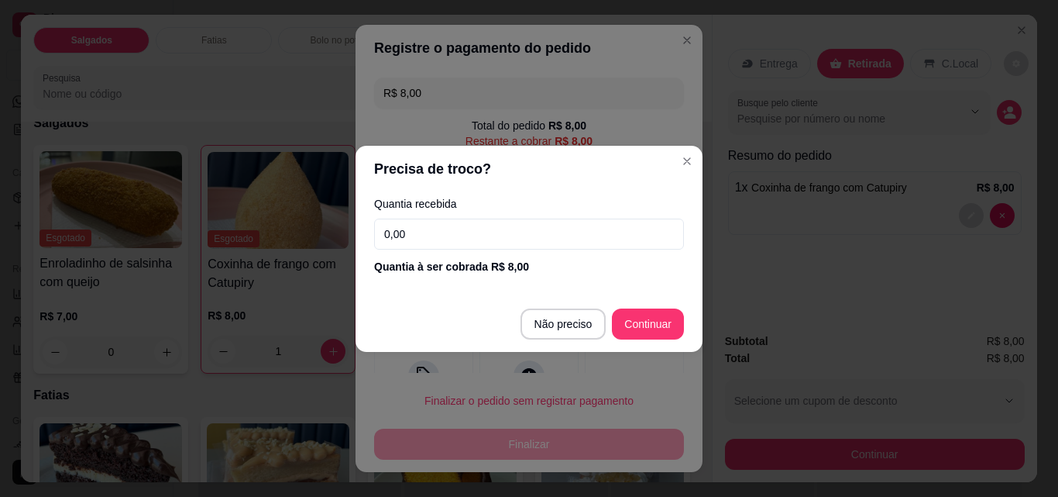
click at [443, 246] on input "0,00" at bounding box center [529, 233] width 310 height 31
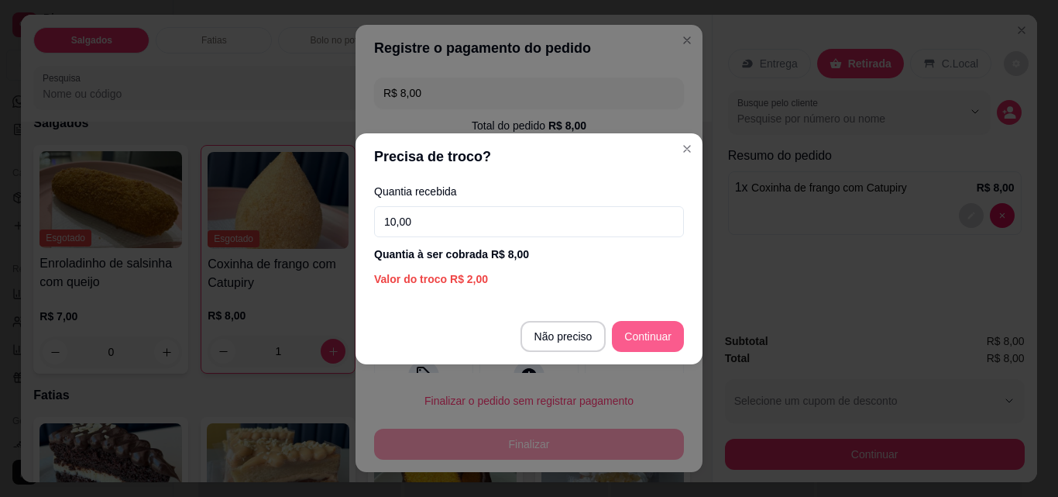
type input "10,00"
type input "R$ 0,00"
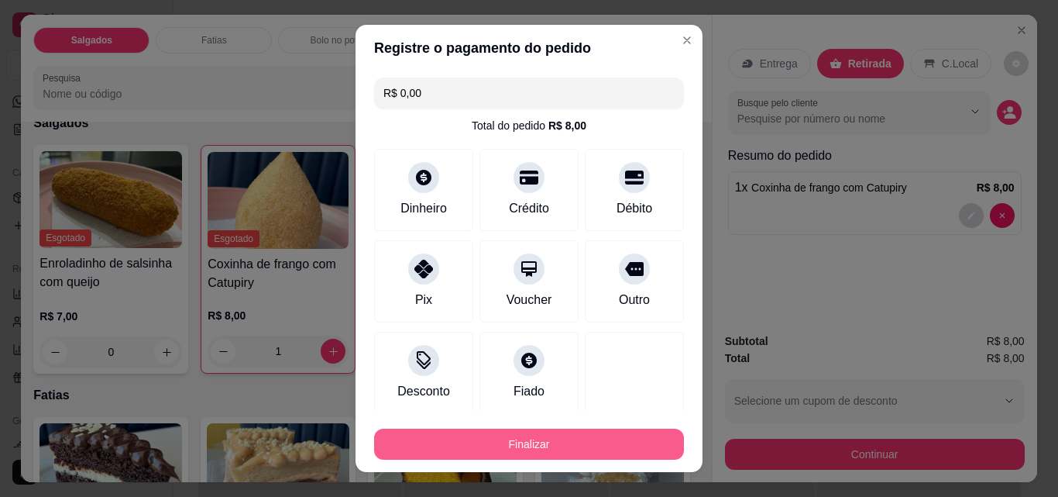
click at [554, 432] on button "Finalizar" at bounding box center [529, 443] width 310 height 31
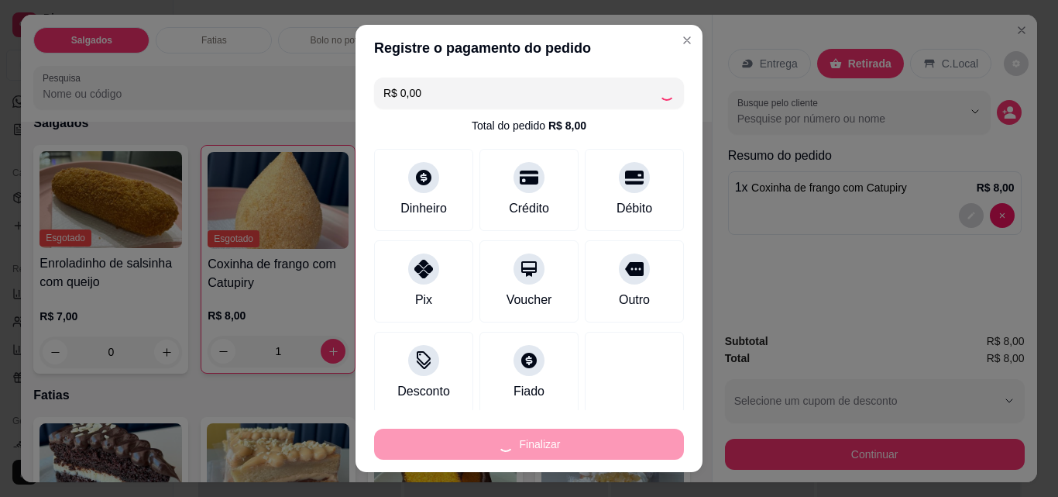
type input "0"
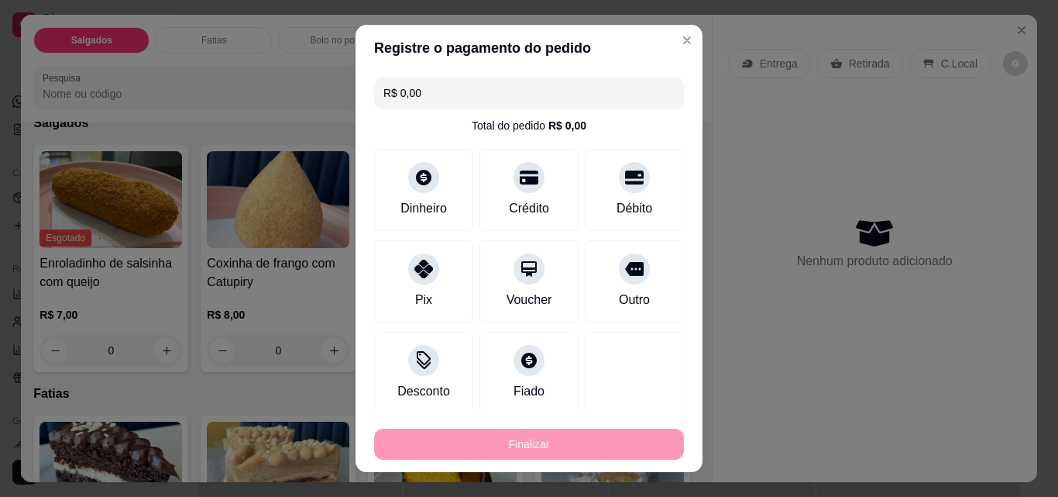
type input "-R$ 8,00"
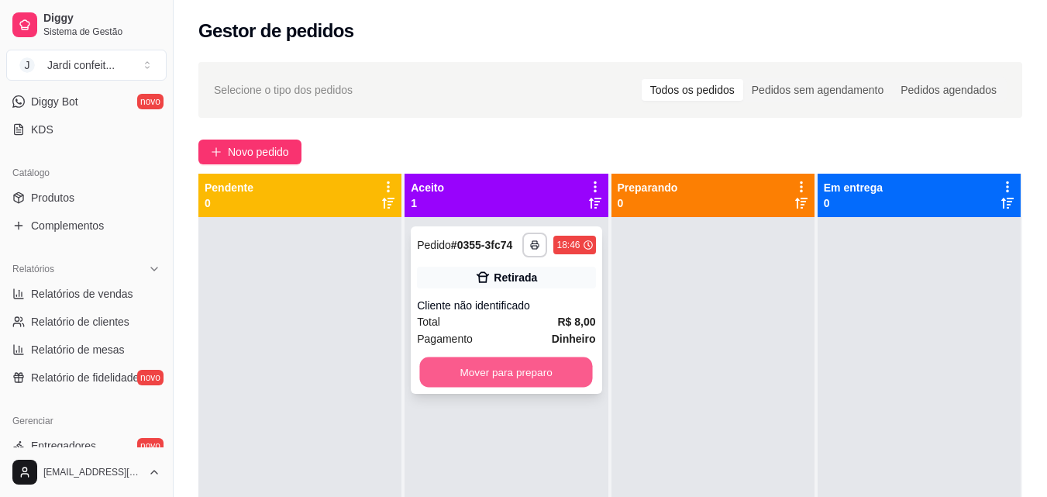
click at [493, 370] on button "Mover para preparo" at bounding box center [506, 372] width 173 height 30
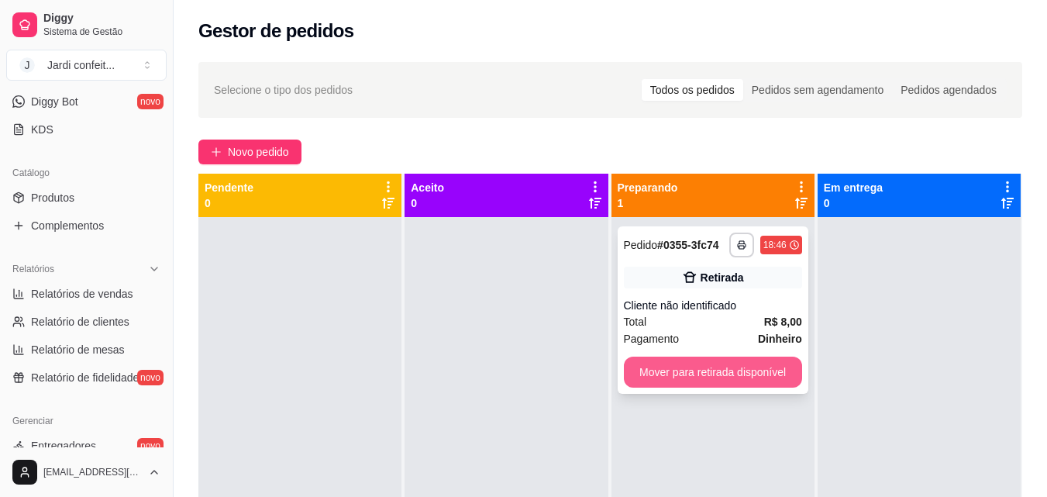
click at [640, 370] on button "Mover para retirada disponível" at bounding box center [713, 371] width 178 height 31
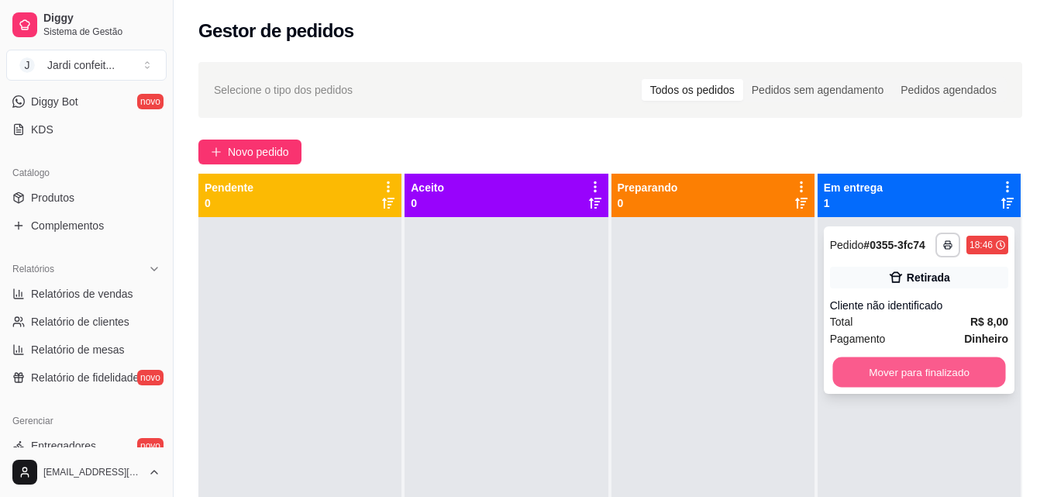
click at [903, 370] on button "Mover para finalizado" at bounding box center [918, 372] width 173 height 30
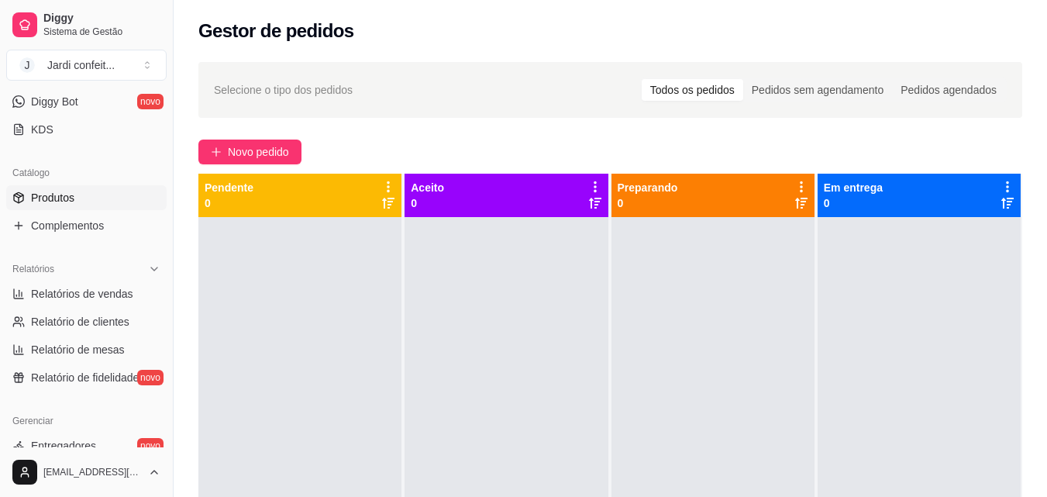
click at [84, 204] on link "Produtos" at bounding box center [86, 197] width 160 height 25
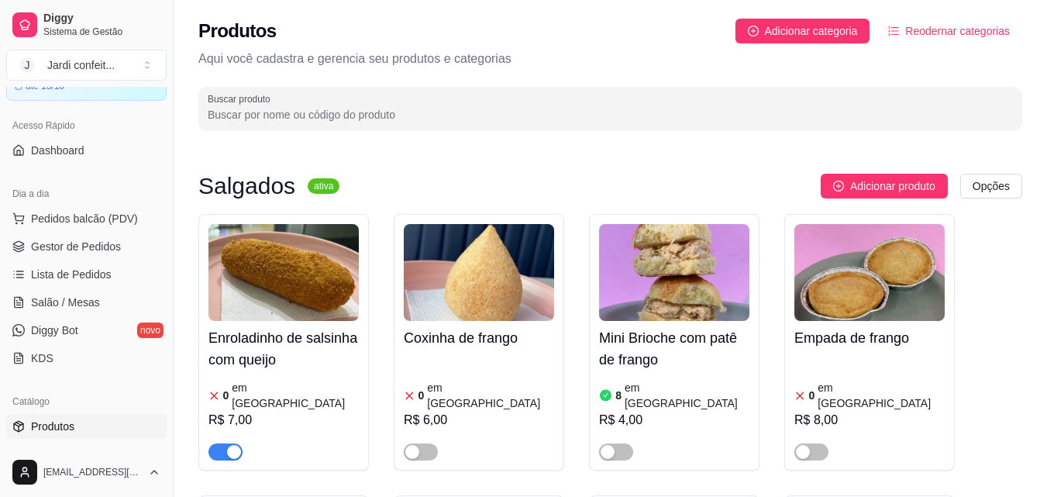
scroll to position [77, 0]
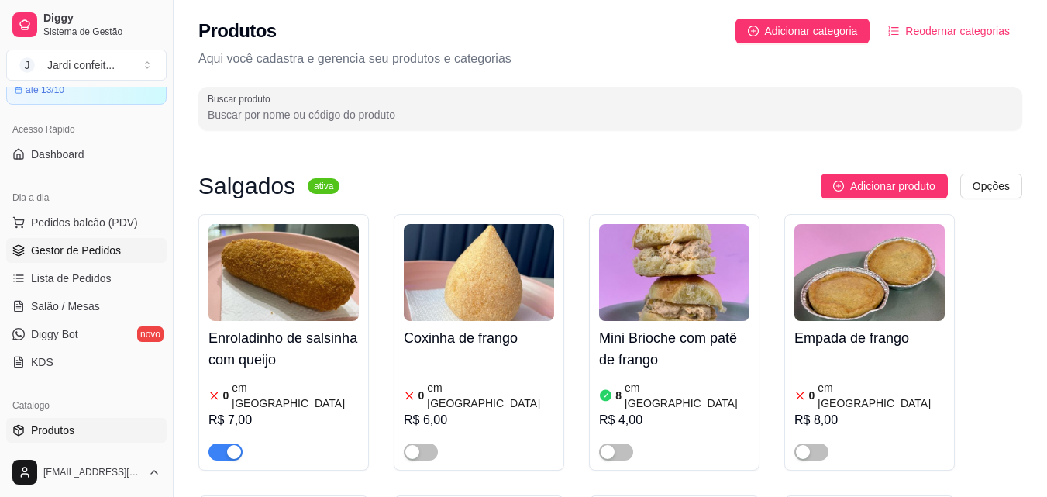
click at [149, 260] on link "Gestor de Pedidos" at bounding box center [86, 250] width 160 height 25
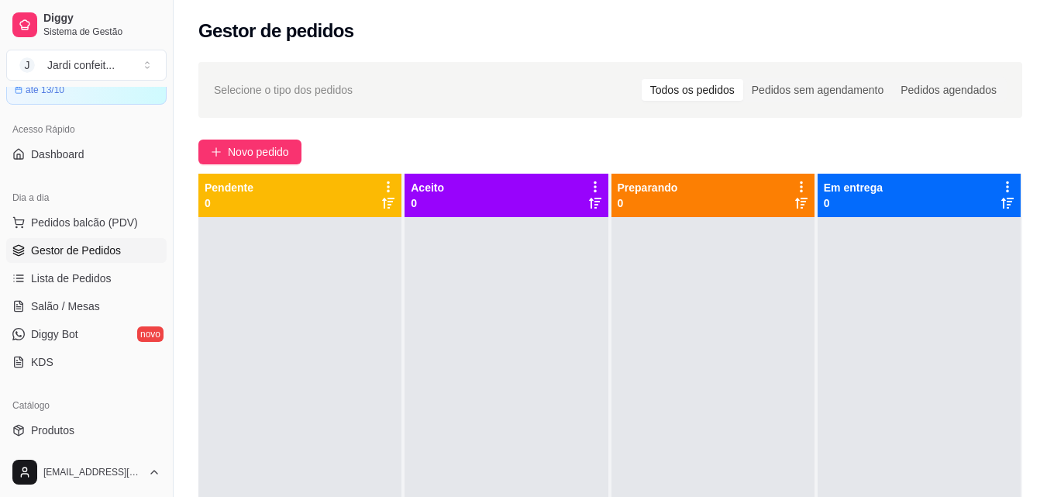
click at [149, 264] on ul "Pedidos balcão (PDV) Gestor de Pedidos Lista de Pedidos Salão / Mesas Diggy Bot…" at bounding box center [86, 292] width 160 height 164
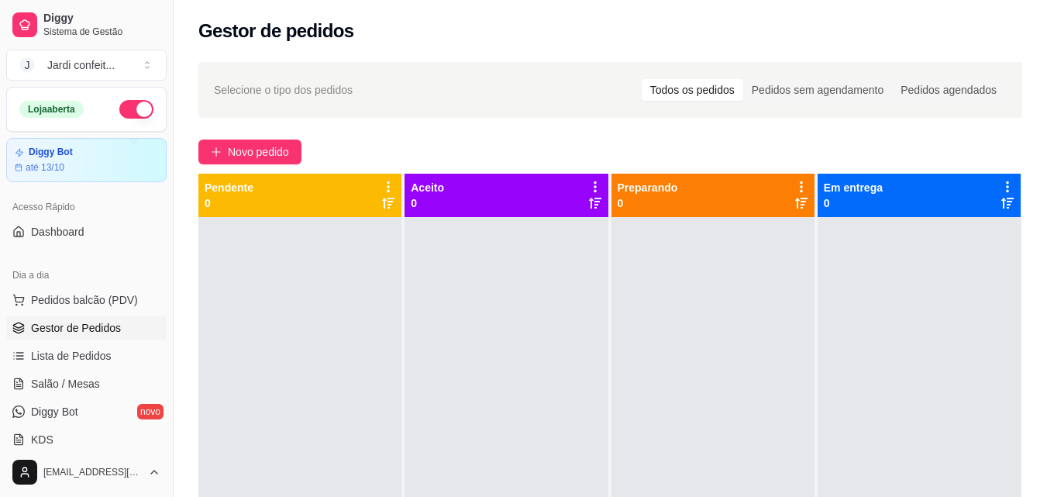
click at [129, 109] on button "button" at bounding box center [136, 109] width 34 height 19
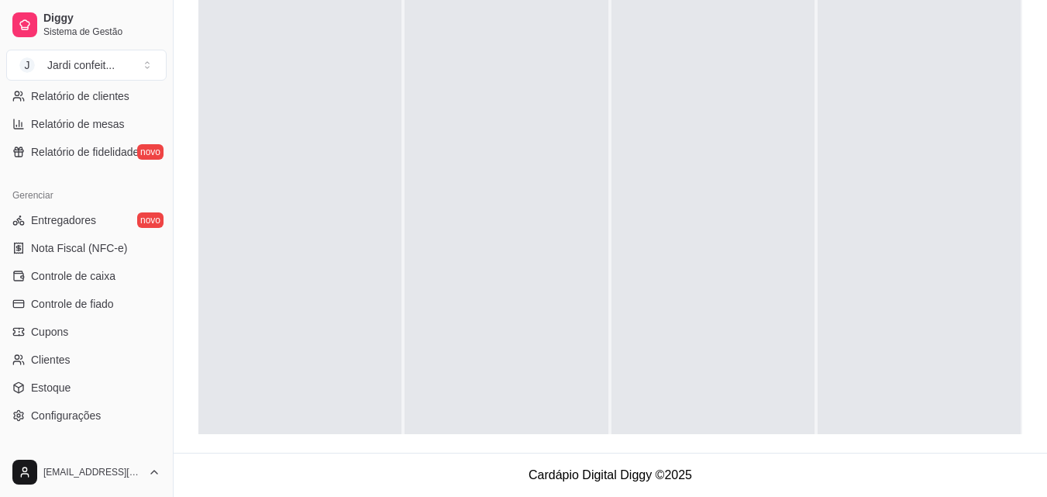
scroll to position [463, 0]
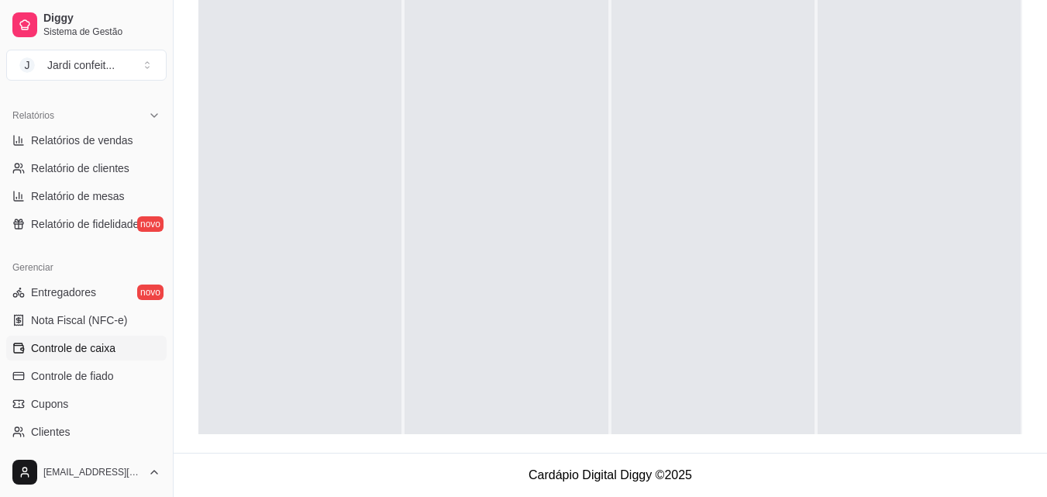
click at [87, 350] on span "Controle de caixa" at bounding box center [73, 347] width 84 height 15
